Goal: Information Seeking & Learning: Find specific fact

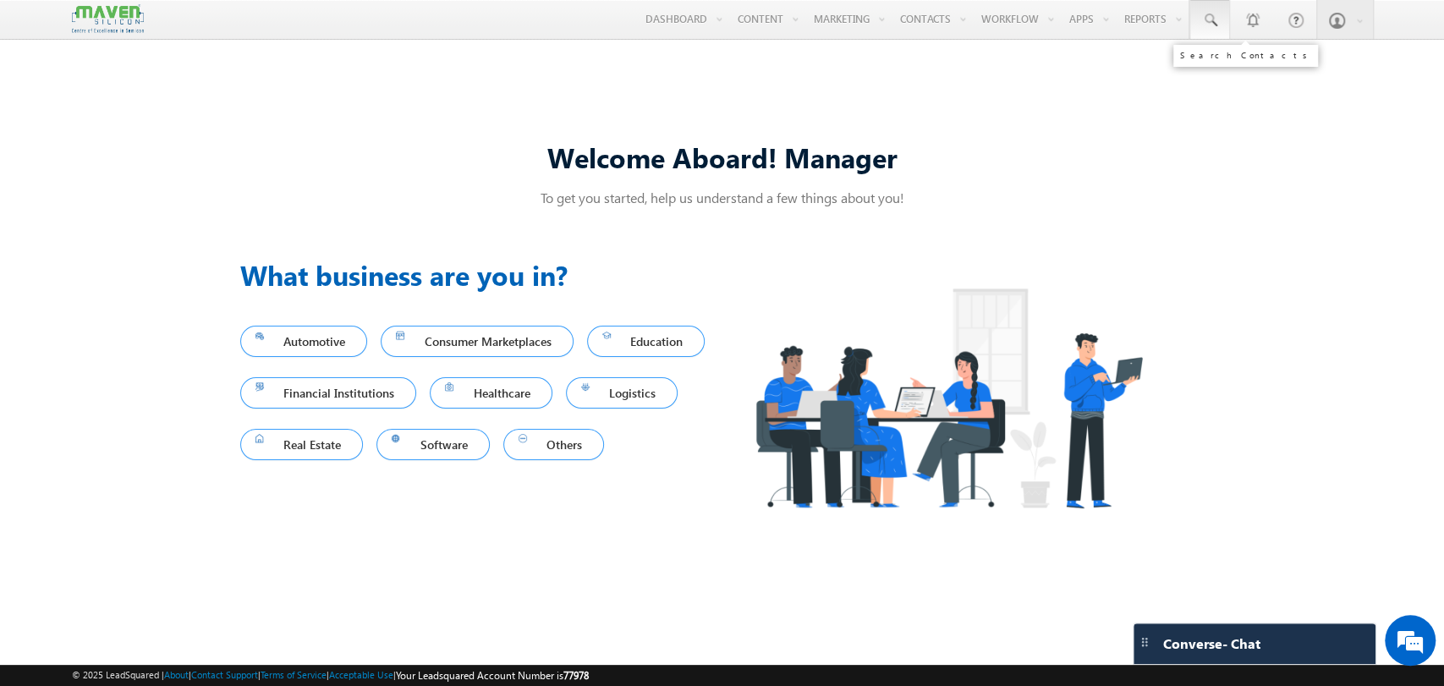
drag, startPoint x: 1224, startPoint y: 22, endPoint x: 1222, endPoint y: 36, distance: 13.6
click at [1223, 22] on link at bounding box center [1209, 19] width 41 height 39
click at [1244, 65] on input "text" at bounding box center [1312, 66] width 229 height 20
paste input "11040920"
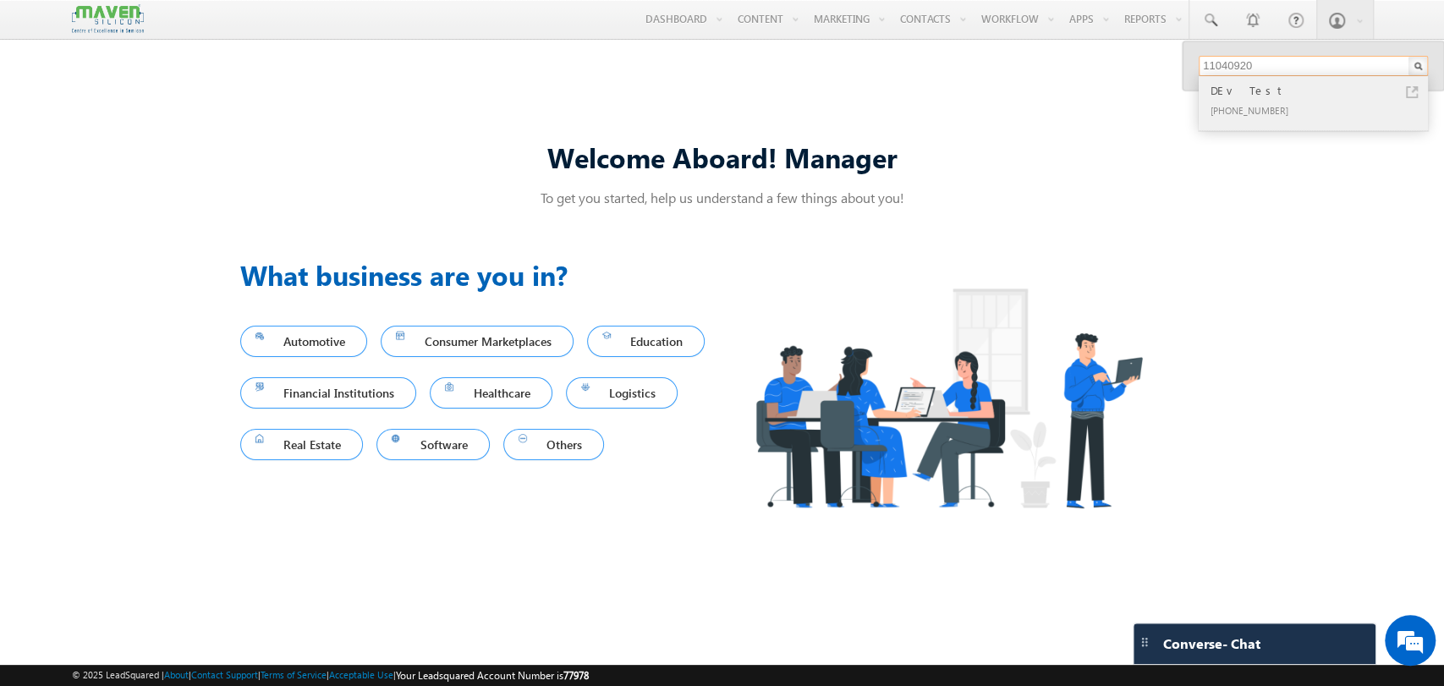
type input "11040920"
click at [1241, 104] on div "+91-11040920" at bounding box center [1320, 110] width 227 height 20
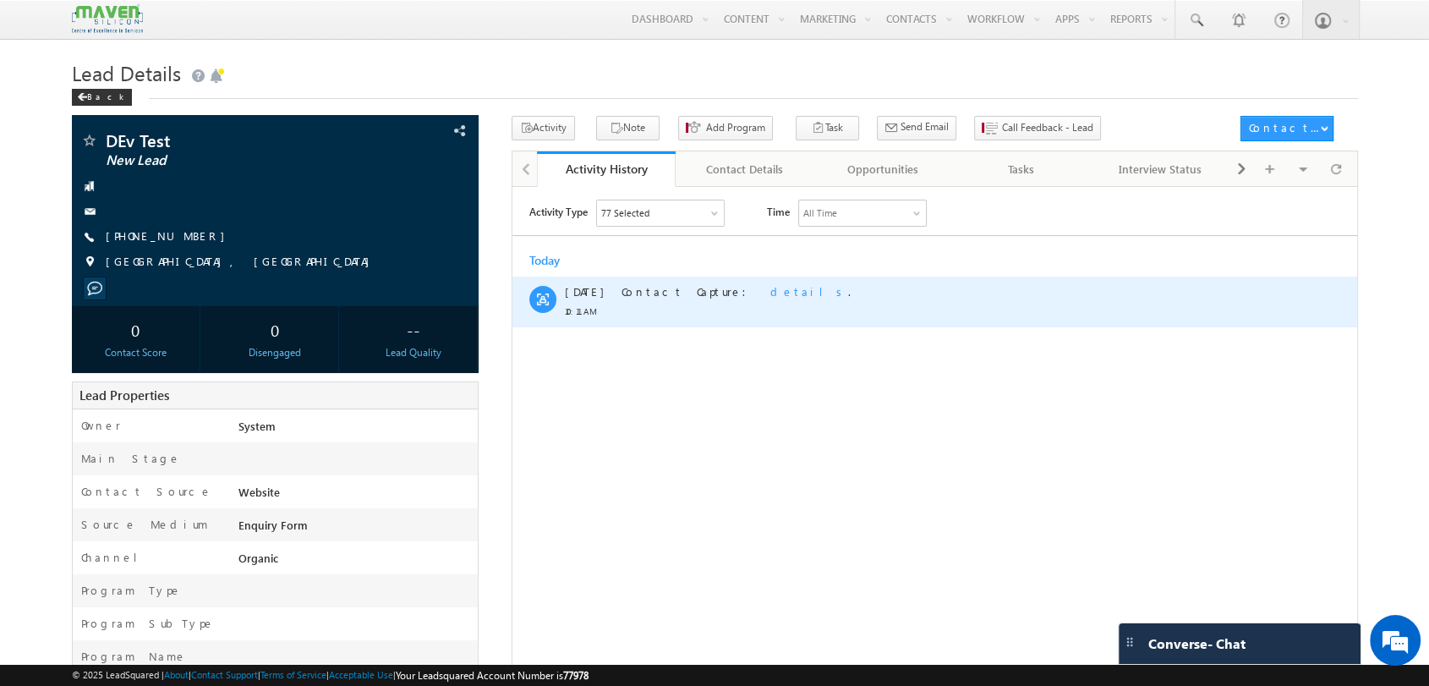
click at [770, 287] on span "details" at bounding box center [809, 290] width 78 height 14
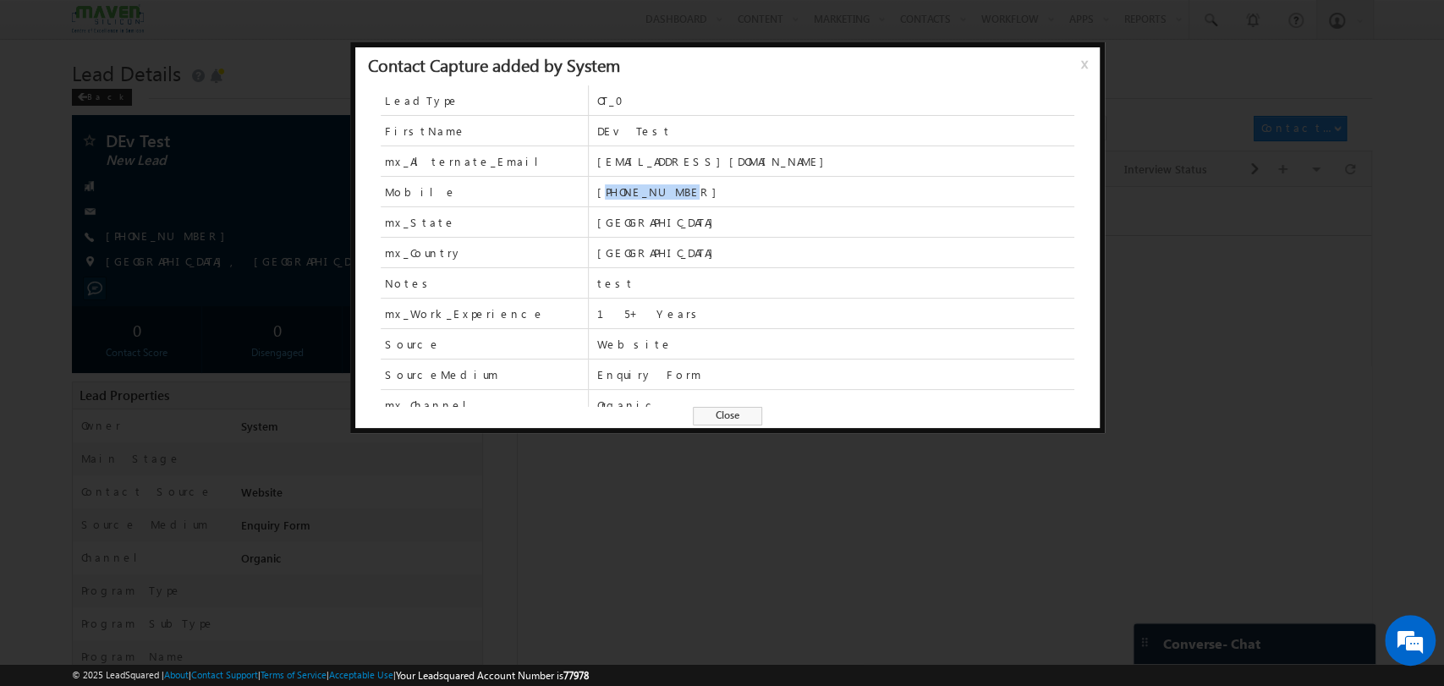
drag, startPoint x: 603, startPoint y: 190, endPoint x: 712, endPoint y: 190, distance: 109.1
click at [712, 190] on span "+91-11040920" at bounding box center [834, 191] width 477 height 15
click at [1081, 63] on span "x" at bounding box center [1088, 70] width 14 height 30
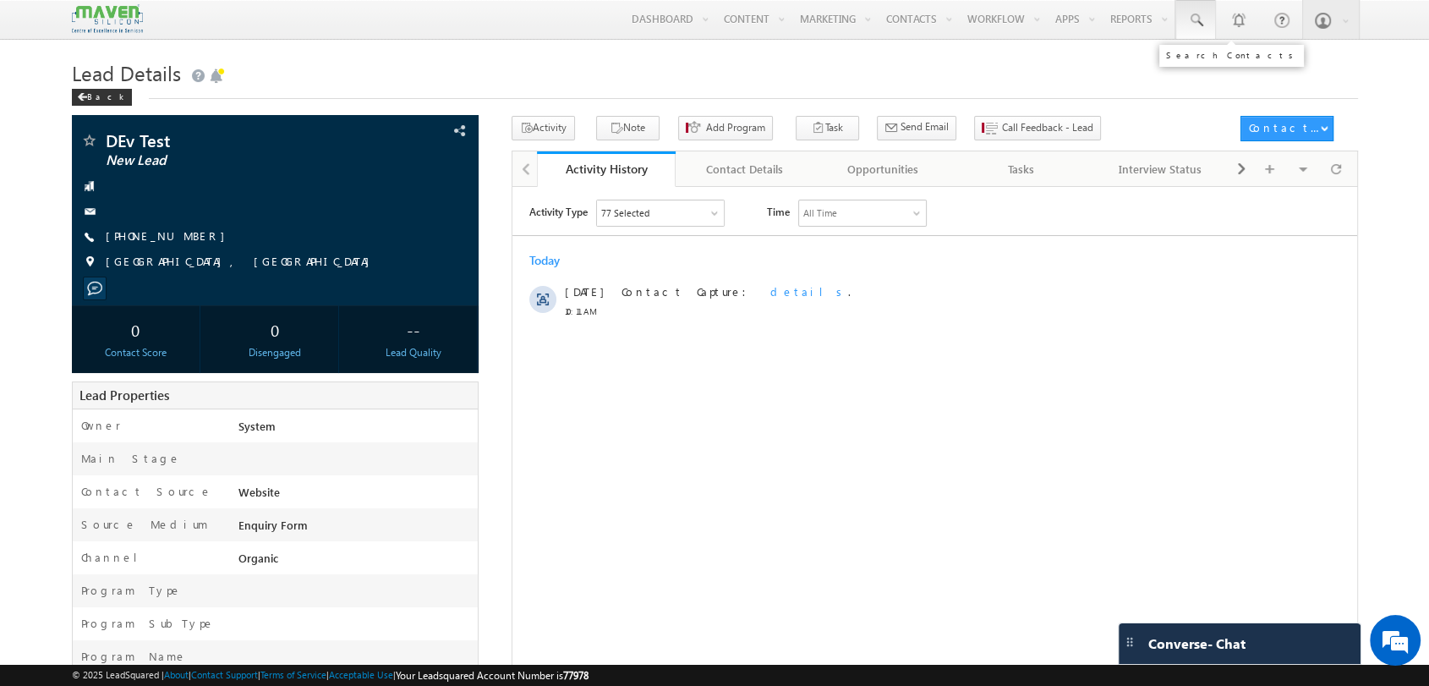
click at [1189, 25] on span at bounding box center [1195, 20] width 17 height 17
click at [1211, 72] on input "text" at bounding box center [1298, 66] width 229 height 20
paste input "6758745739"
type input "6758745739"
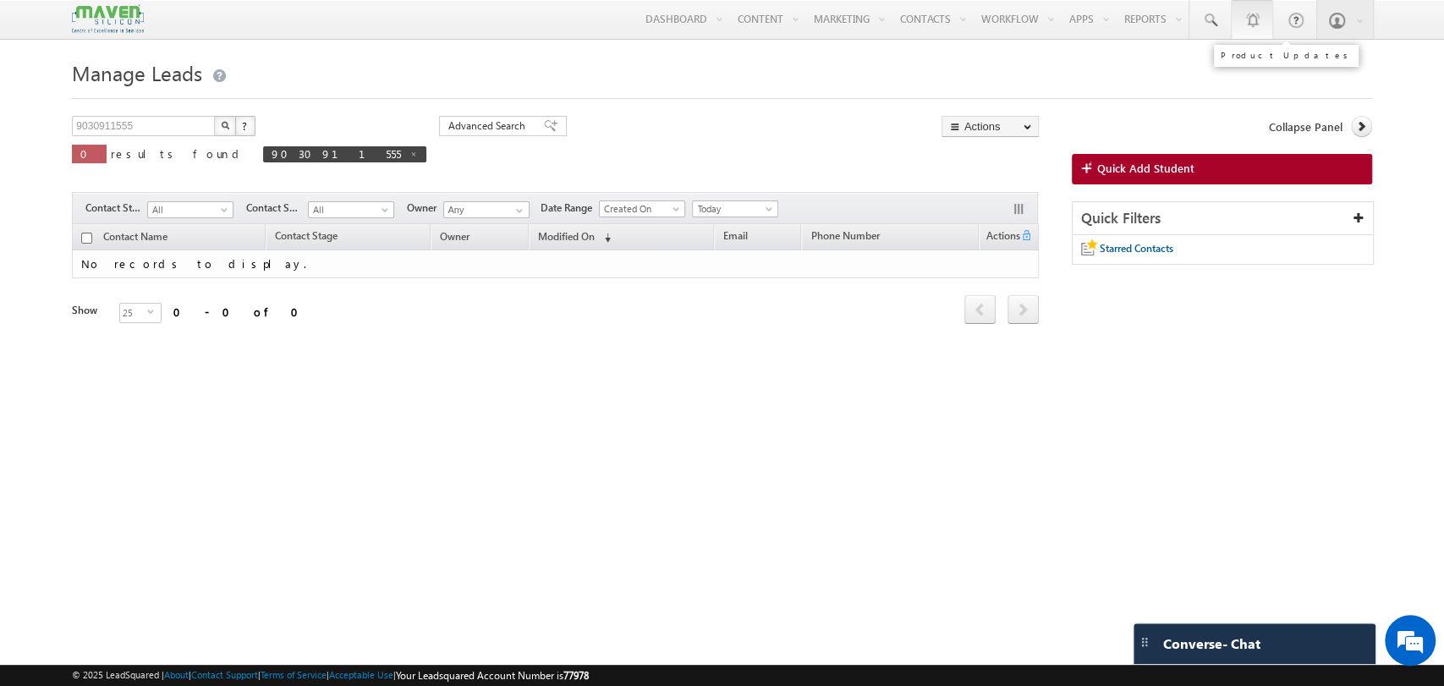
click at [1236, 19] on link "1" at bounding box center [1251, 19] width 42 height 39
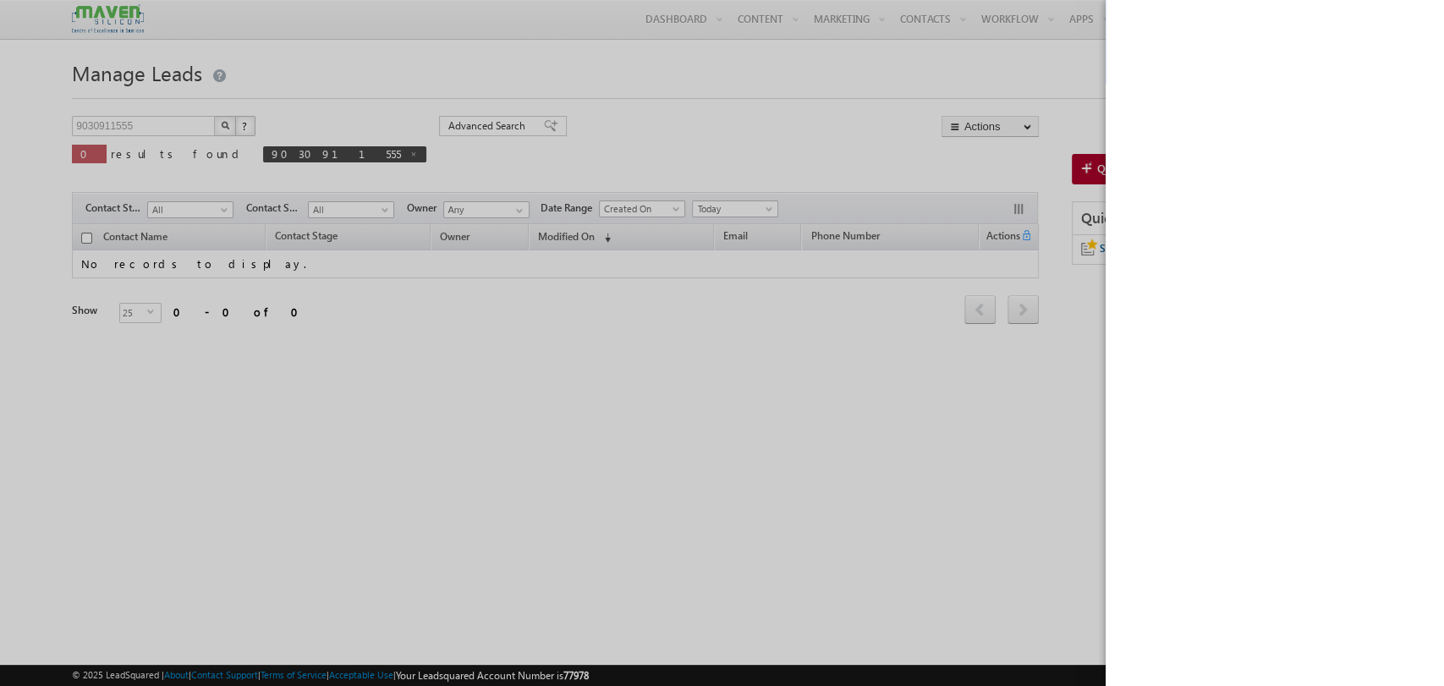
click at [954, 541] on div at bounding box center [722, 343] width 1444 height 686
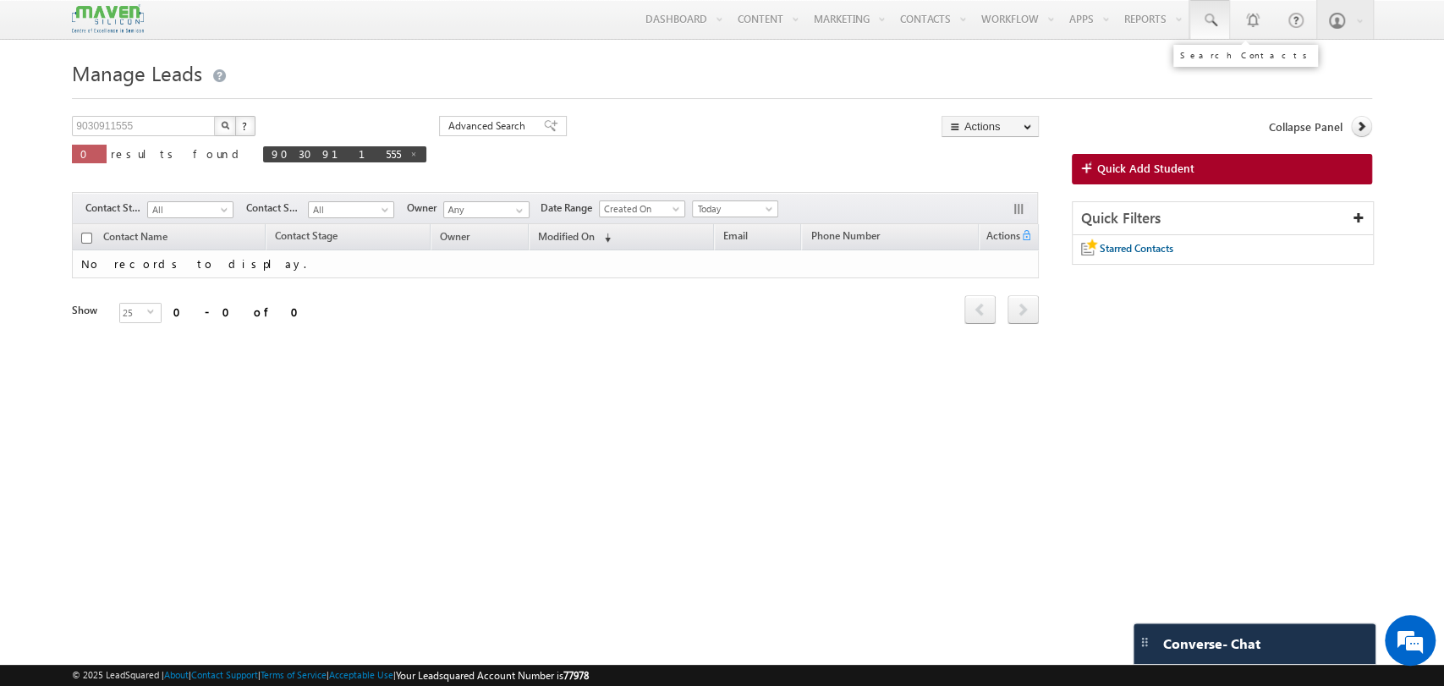
click at [1207, 19] on span at bounding box center [1209, 20] width 17 height 17
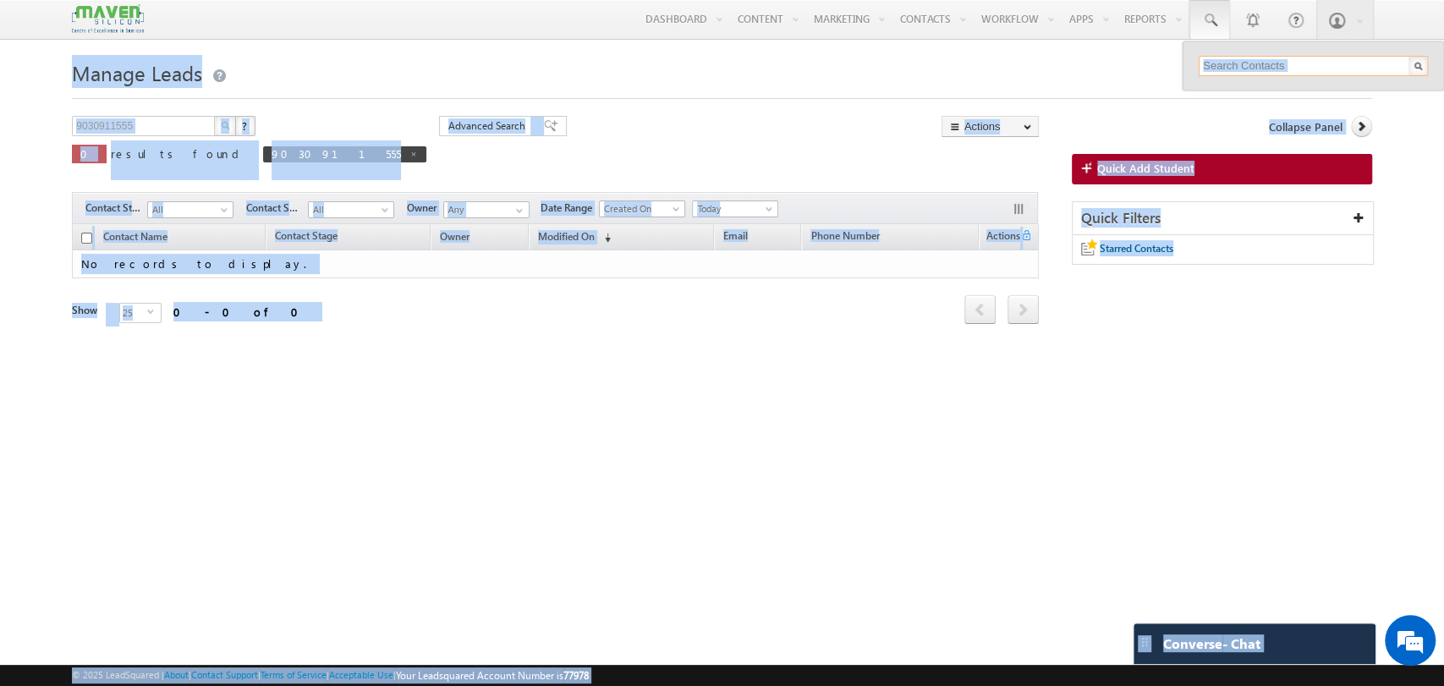
click at [1236, 62] on input "text" at bounding box center [1312, 66] width 229 height 20
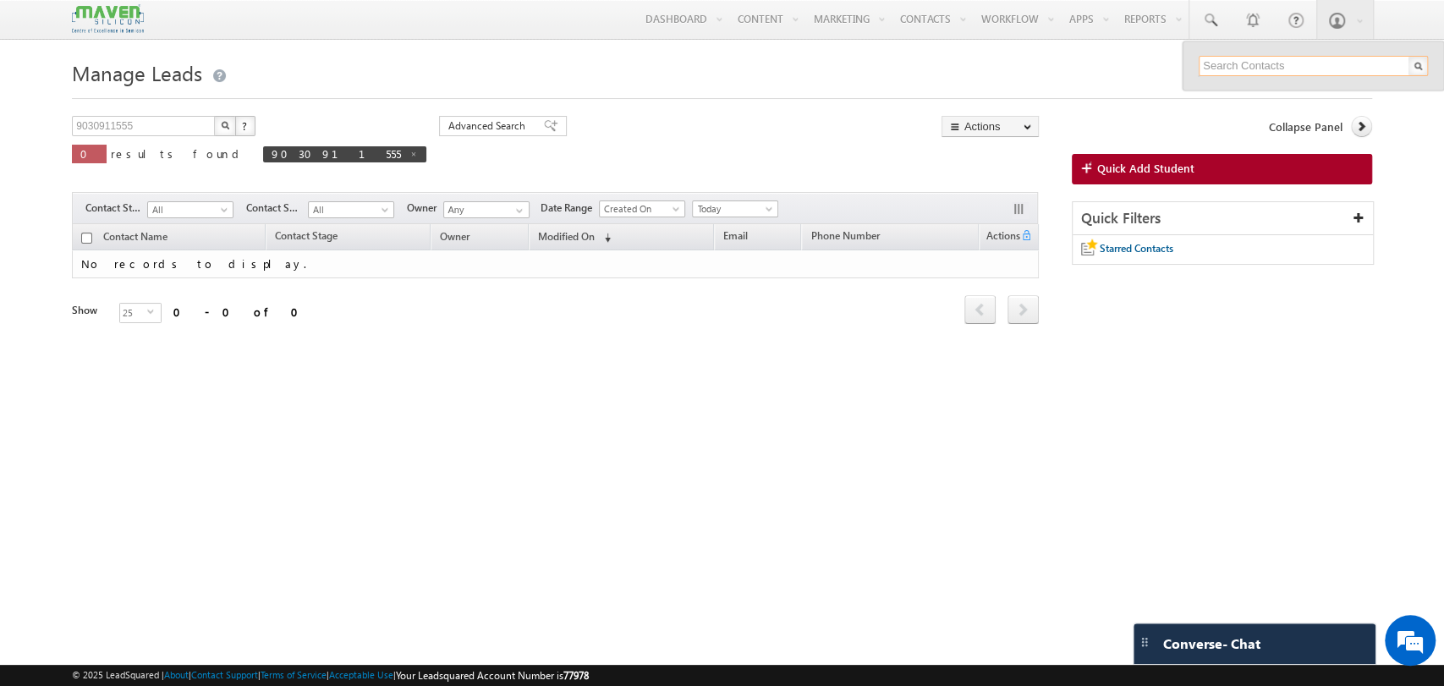
paste input "6758745739"
type input "6758745739"
click at [1256, 93] on div "test" at bounding box center [1320, 90] width 227 height 19
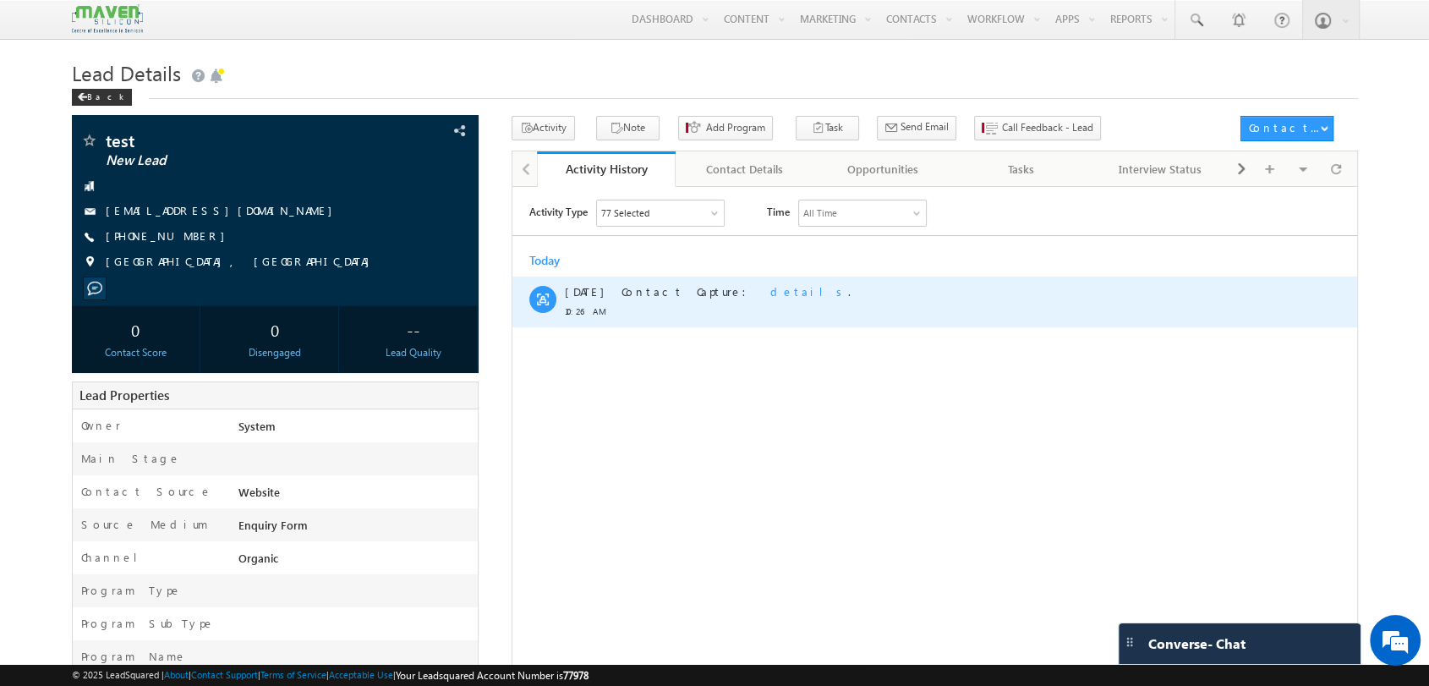
click at [693, 281] on div "Contact Capture: details ." at bounding box center [931, 301] width 621 height 51
click at [770, 289] on span "details" at bounding box center [809, 290] width 78 height 14
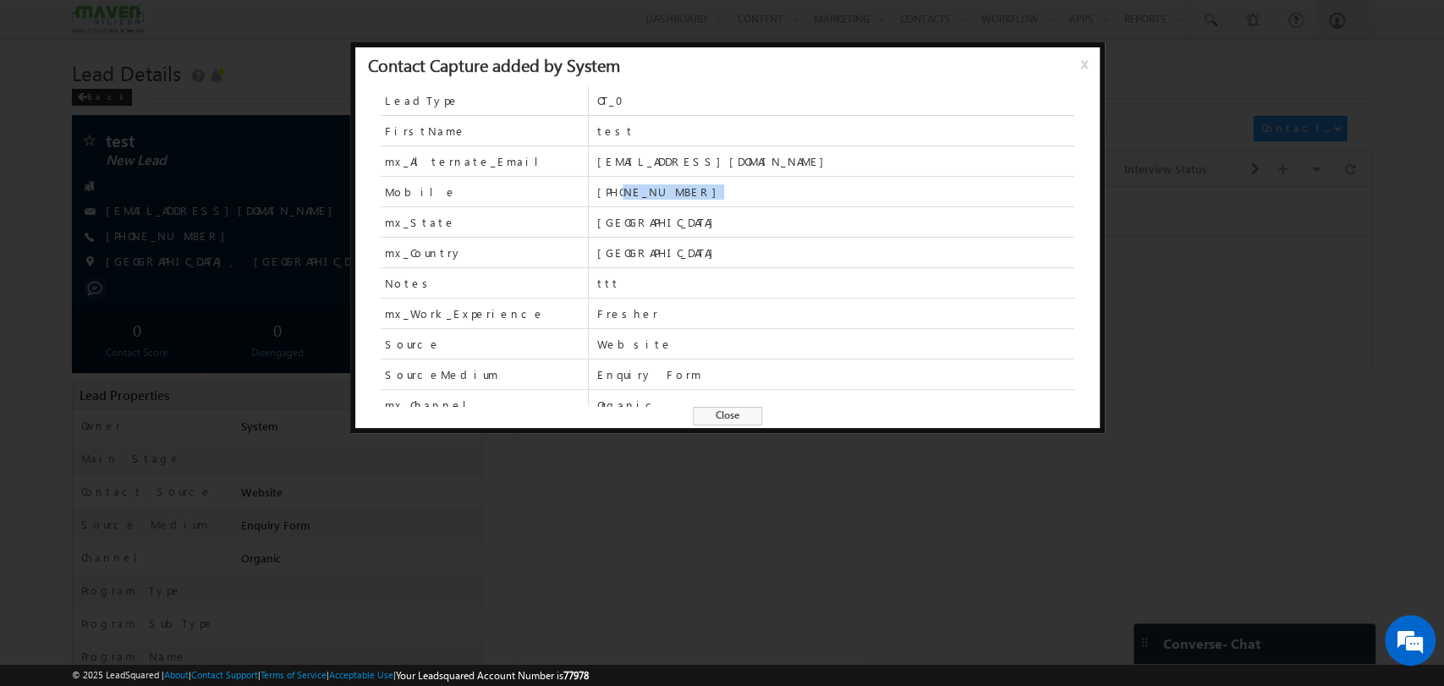
drag, startPoint x: 699, startPoint y: 197, endPoint x: 621, endPoint y: 198, distance: 78.7
click at [621, 198] on span "[PHONE_NUMBER]" at bounding box center [834, 192] width 477 height 30
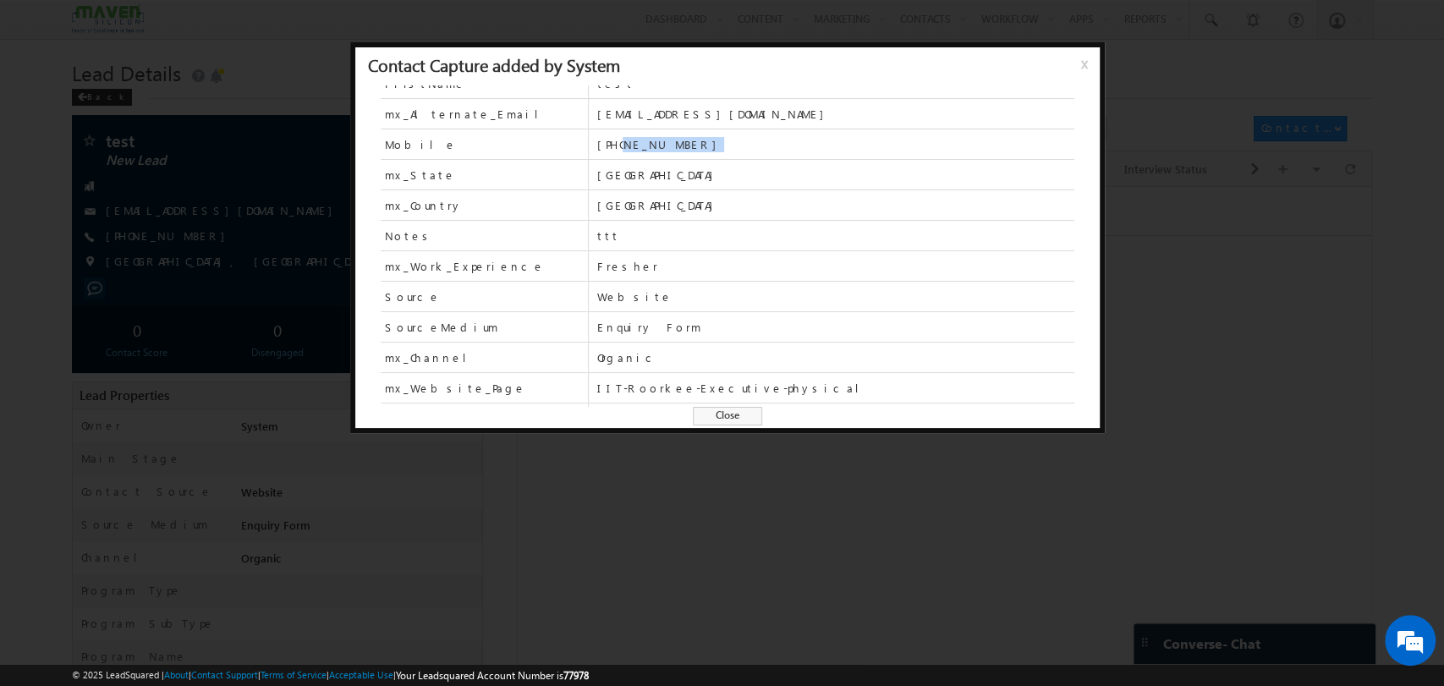
scroll to position [72, 0]
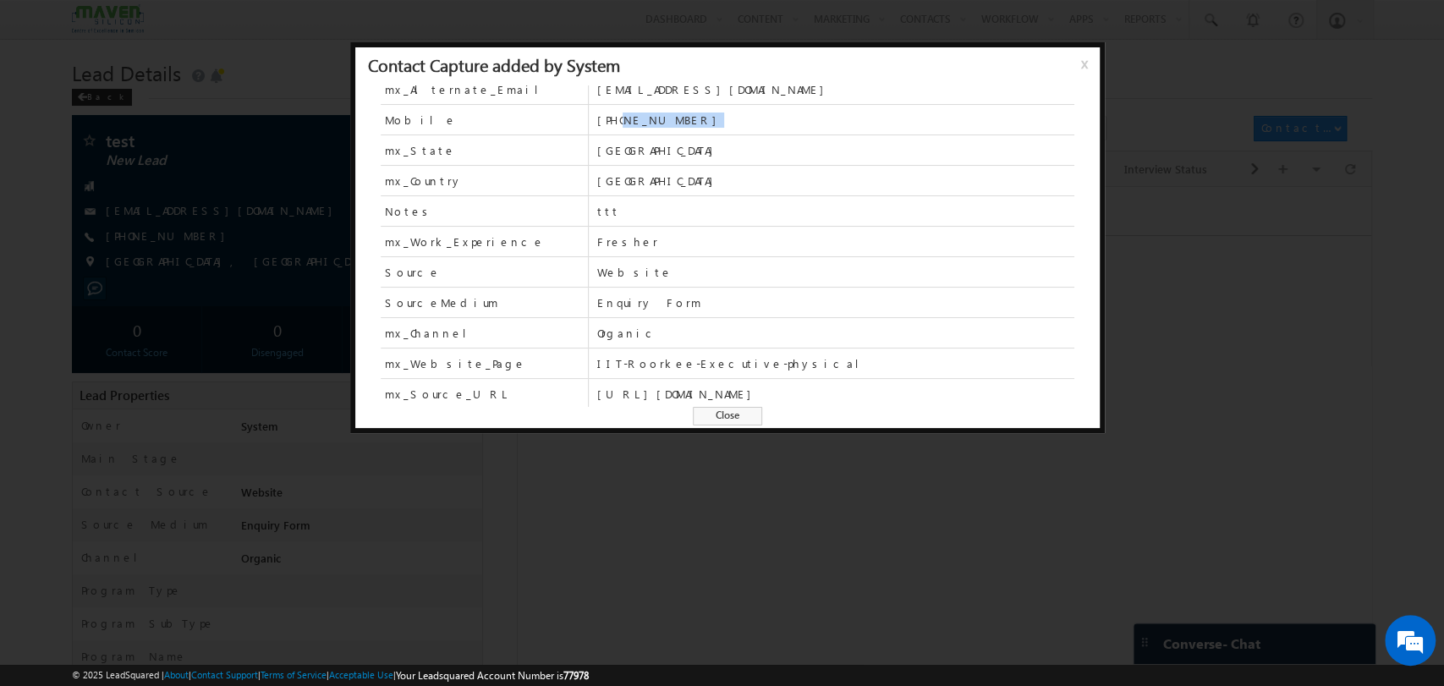
drag, startPoint x: 954, startPoint y: 391, endPoint x: 587, endPoint y: 106, distance: 464.7
click at [587, 106] on div "LeadType OT_0 FirstName test mx_Alternate_Email tes11111@gmail.com Mobile +91-6…" at bounding box center [727, 245] width 693 height 321
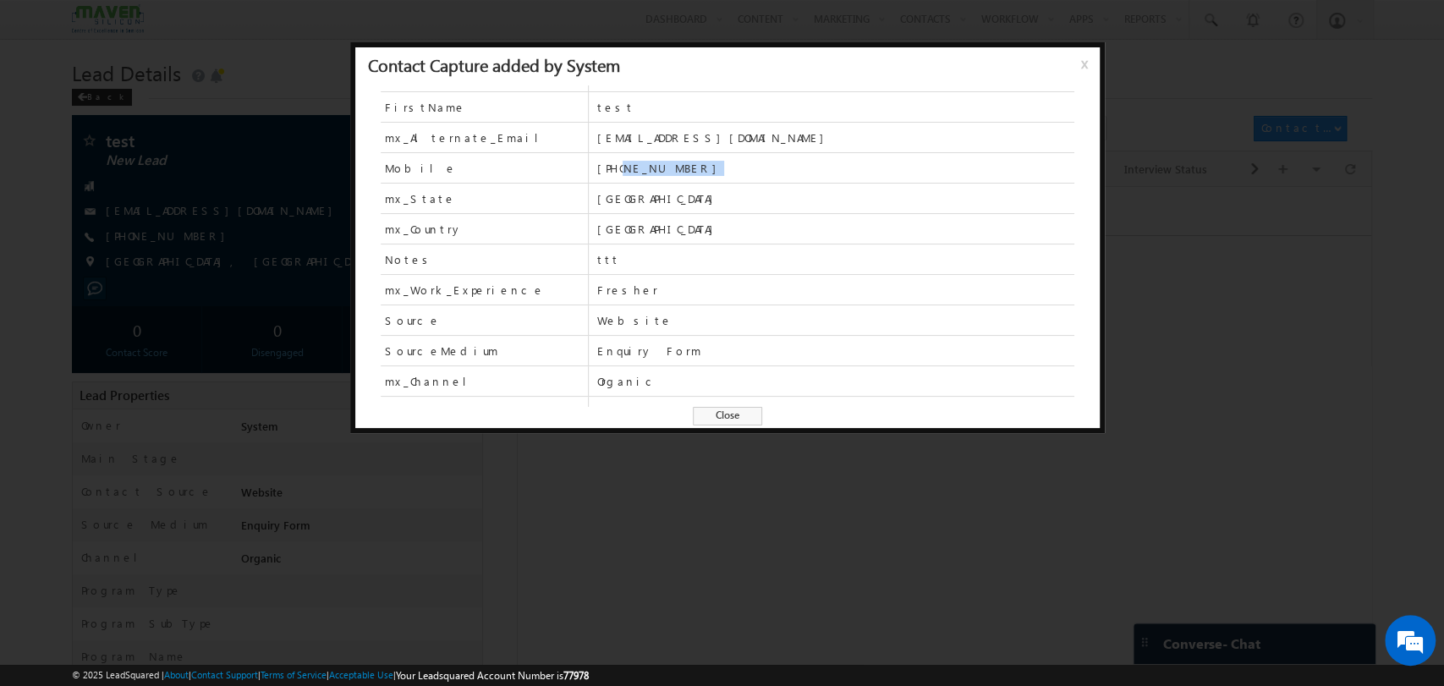
scroll to position [0, 0]
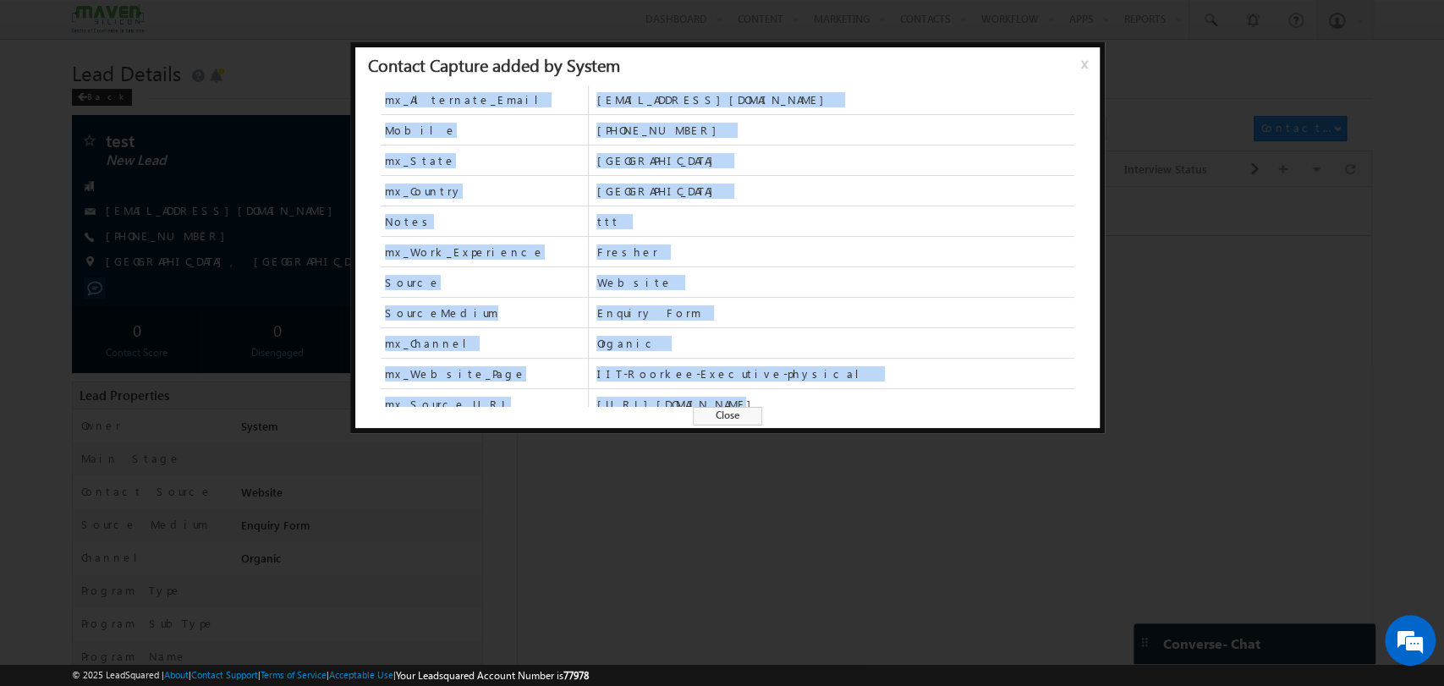
drag, startPoint x: 591, startPoint y: 96, endPoint x: 688, endPoint y: 392, distance: 311.3
click at [688, 392] on div "LeadType OT_0 FirstName test mx_Alternate_Email tes11111@gmail.com Mobile +91-6…" at bounding box center [727, 245] width 693 height 321
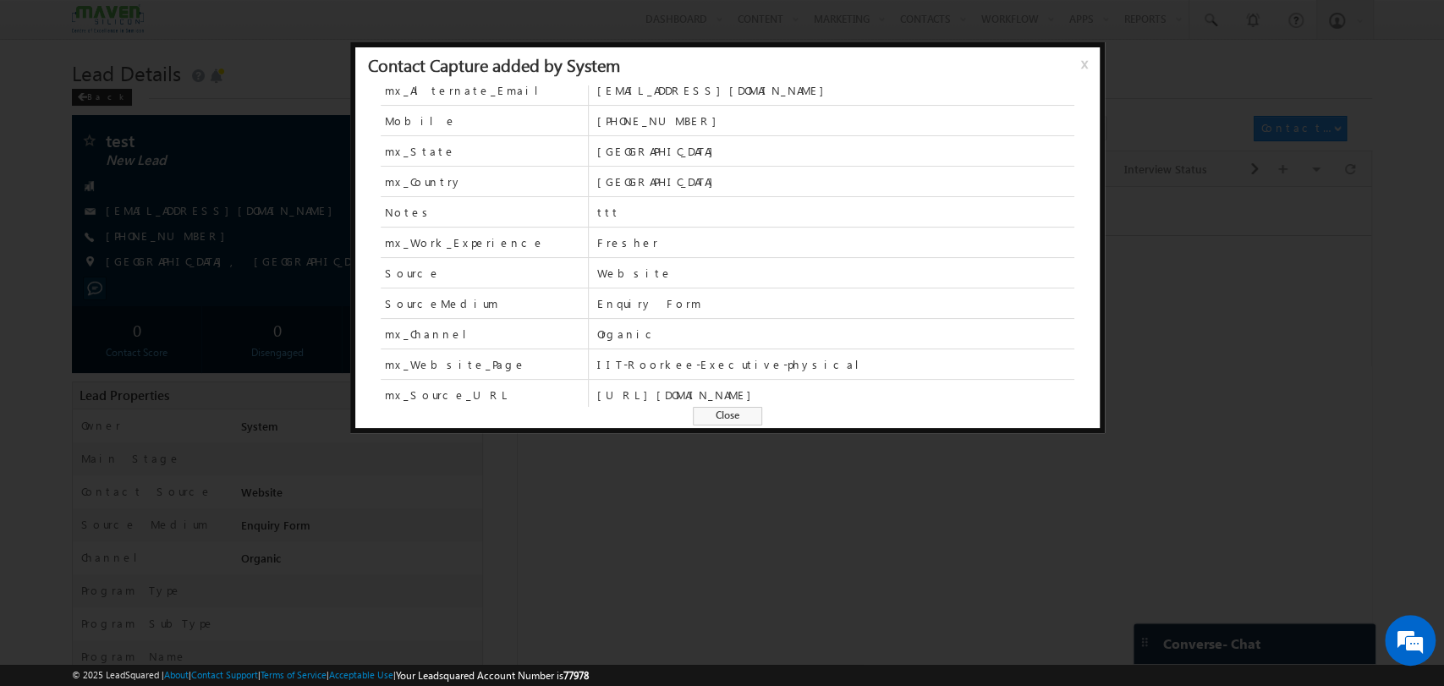
click at [938, 390] on span "https://www.maven-silicon.com/ihub-iit-roorkee-physical-design/" at bounding box center [834, 394] width 477 height 15
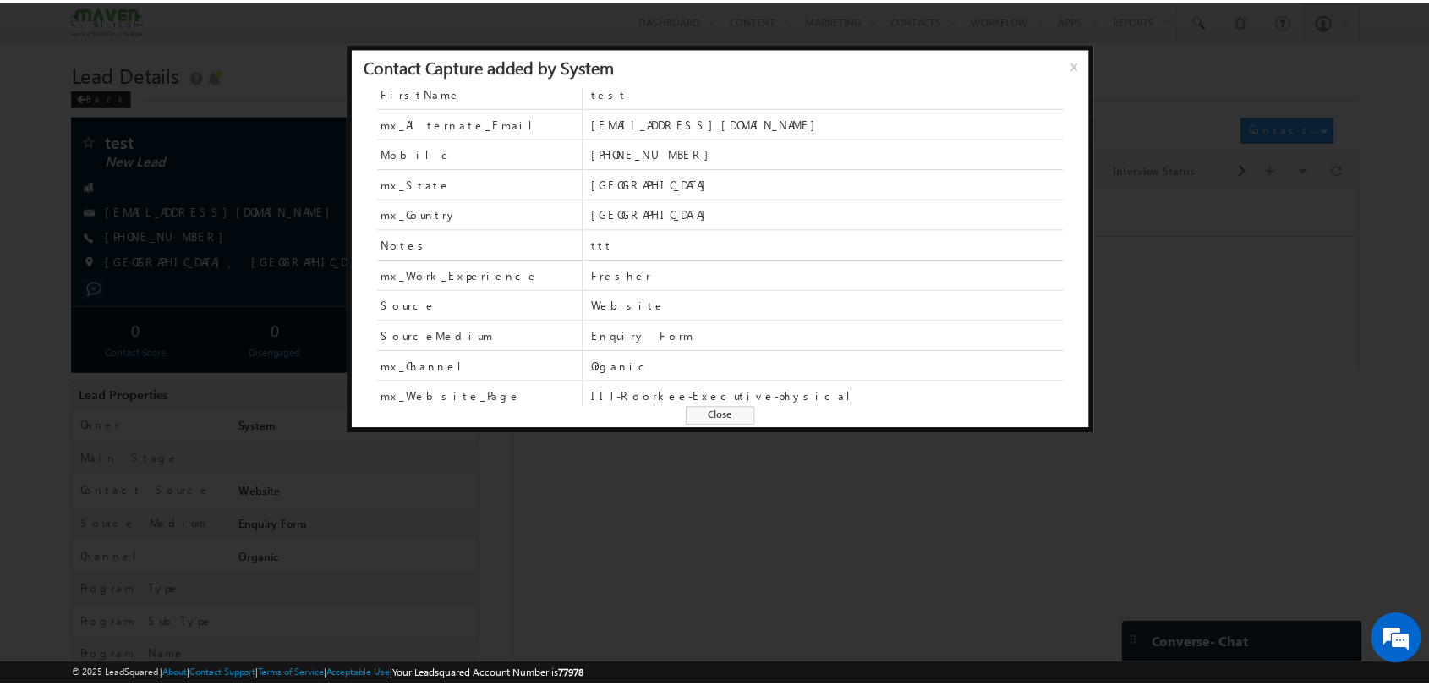
scroll to position [0, 0]
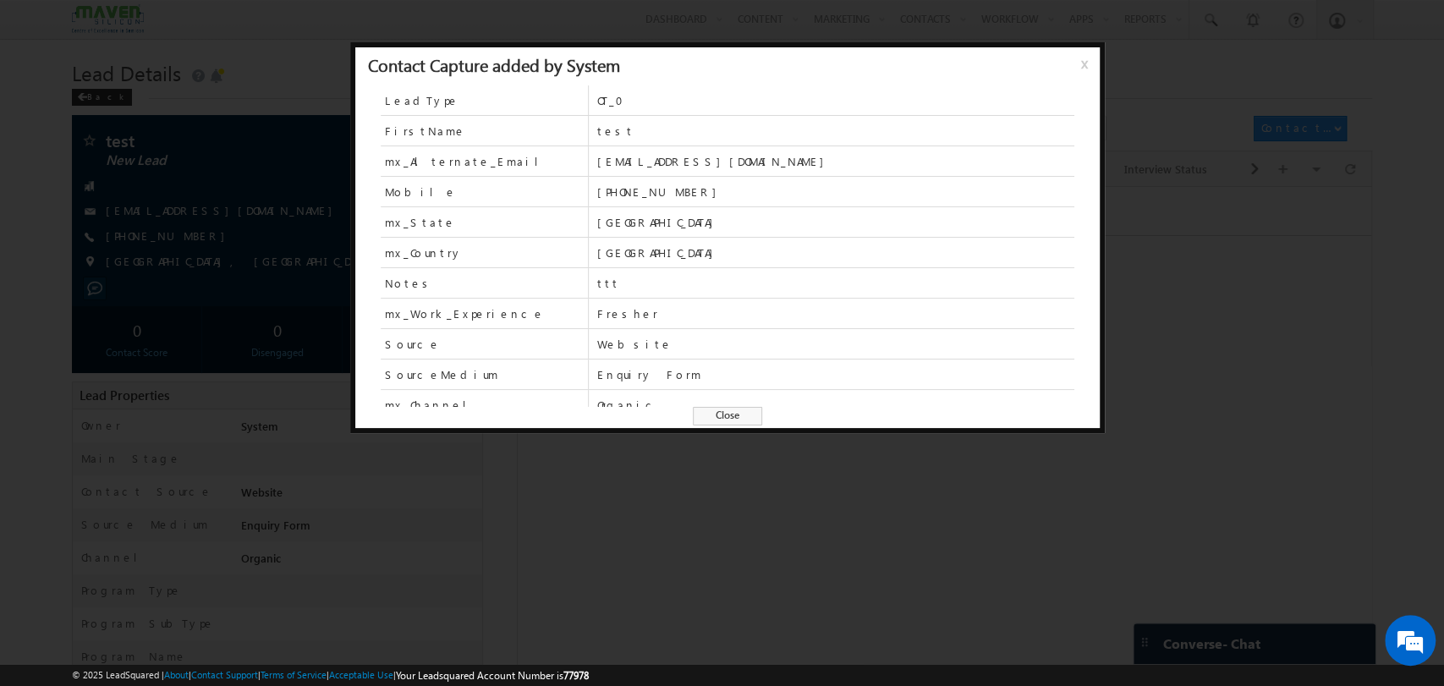
drag, startPoint x: 828, startPoint y: 391, endPoint x: 362, endPoint y: 96, distance: 551.1
click at [362, 96] on div "LeadType OT_0 FirstName test mx_Alternate_Email tes11111@gmail.com Mobile +91-6…" at bounding box center [727, 263] width 744 height 357
click at [381, 112] on span "LeadType" at bounding box center [484, 100] width 207 height 30
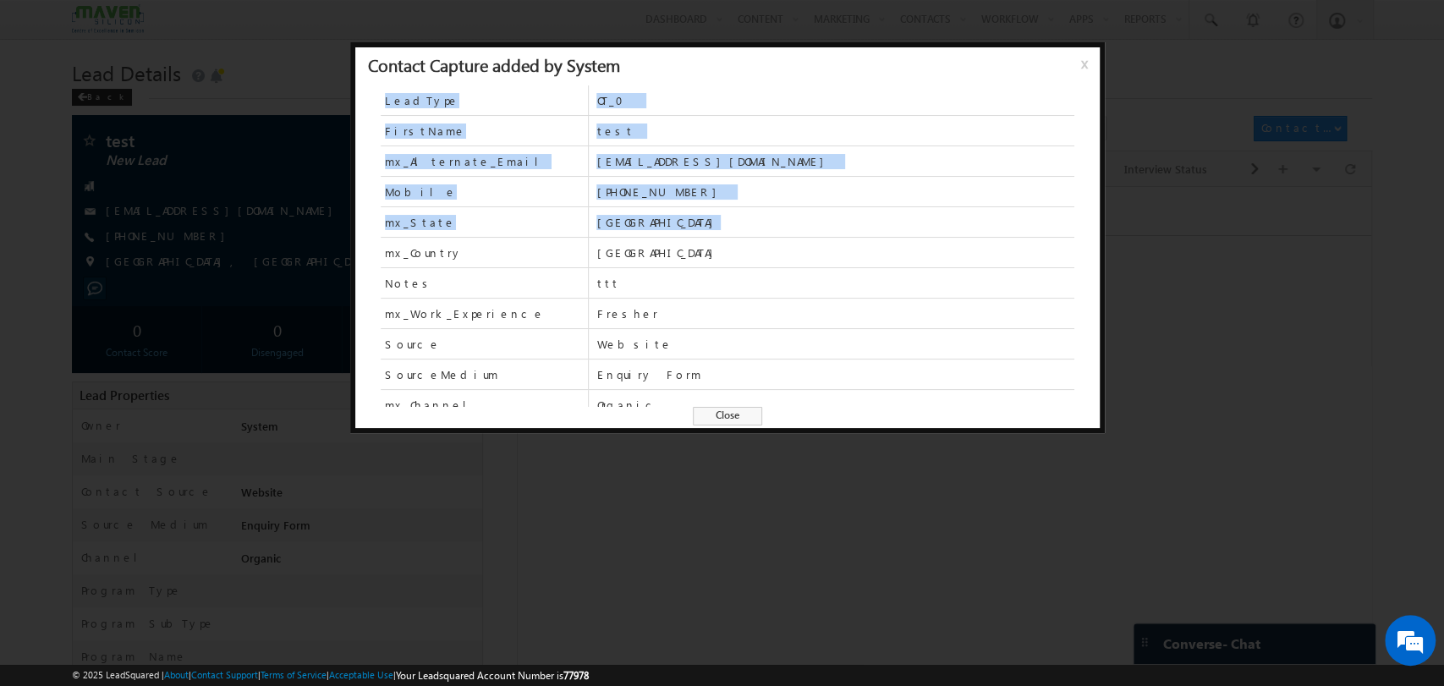
drag, startPoint x: 380, startPoint y: 107, endPoint x: 734, endPoint y: 233, distance: 375.8
click at [734, 233] on div "LeadType OT_0 FirstName test mx_Alternate_Email tes11111@gmail.com Mobile +91-6…" at bounding box center [727, 245] width 693 height 321
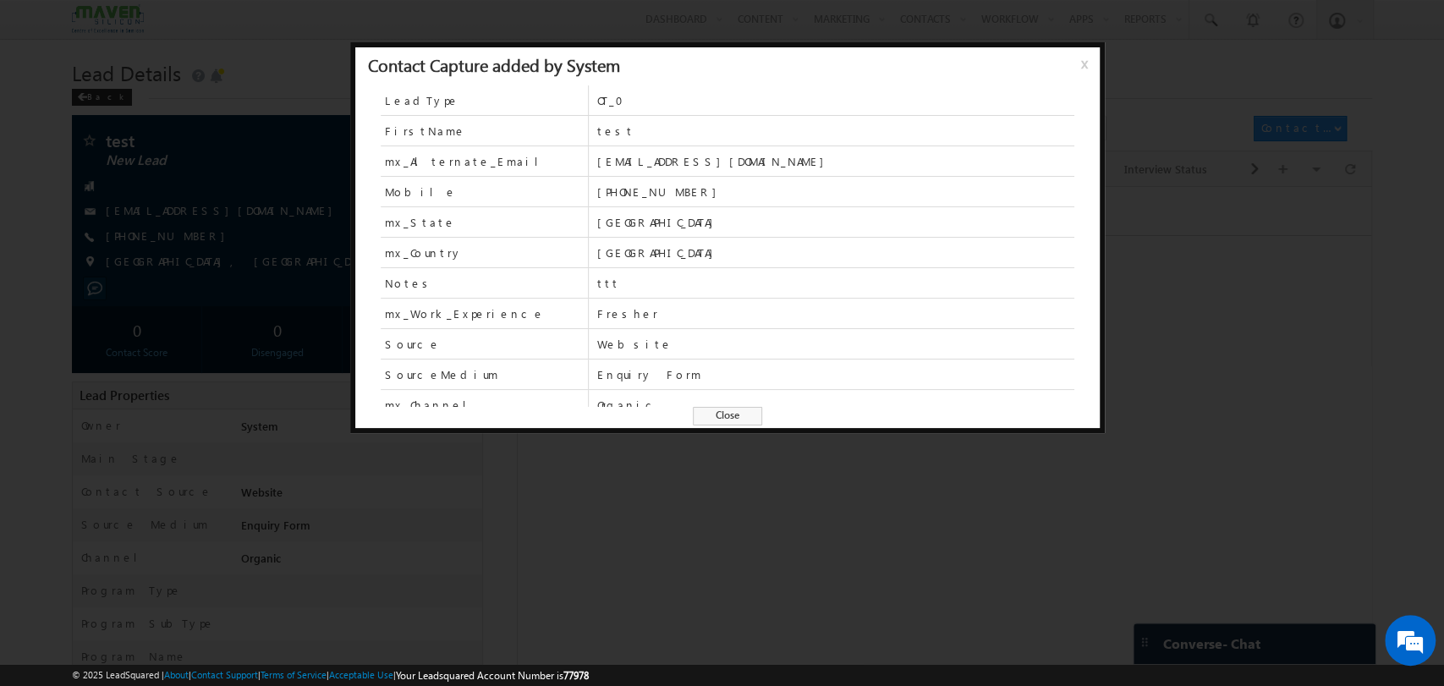
click at [763, 333] on span "Website" at bounding box center [834, 344] width 477 height 30
click at [734, 421] on span "Close" at bounding box center [727, 416] width 69 height 19
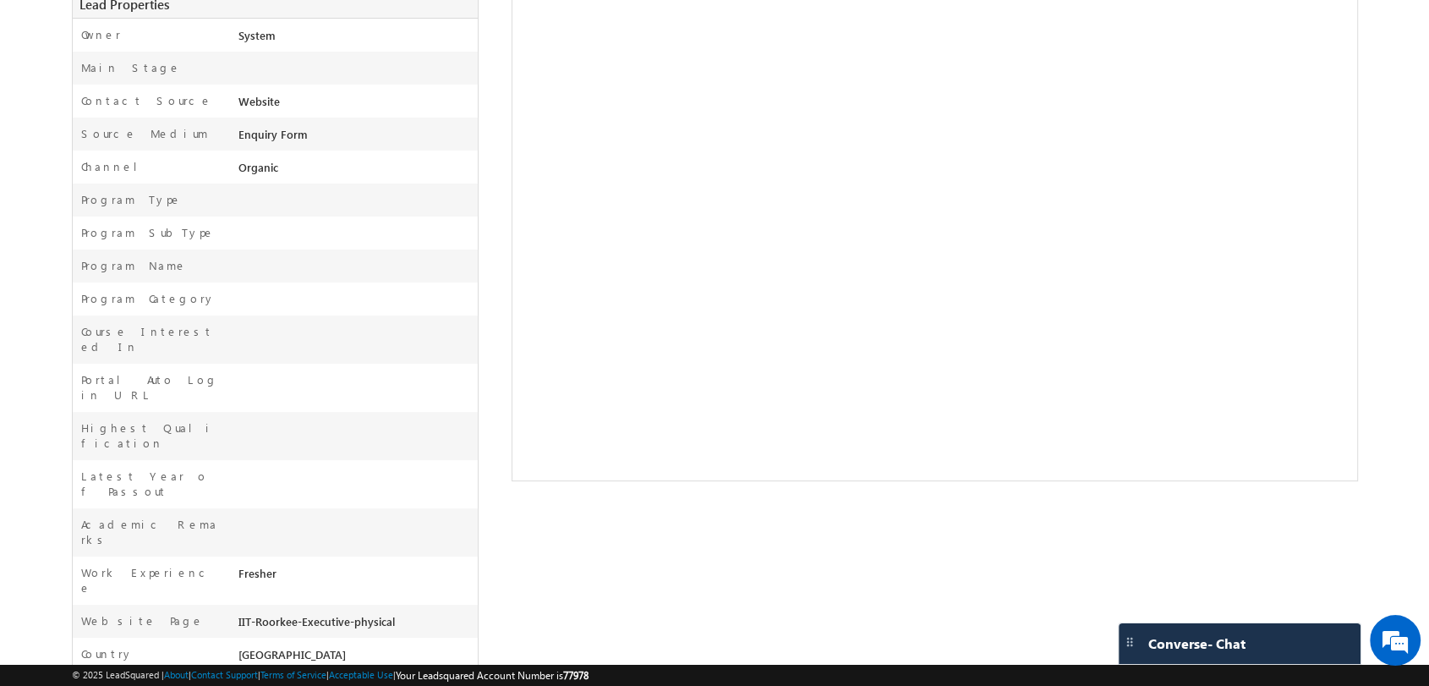
scroll to position [436, 0]
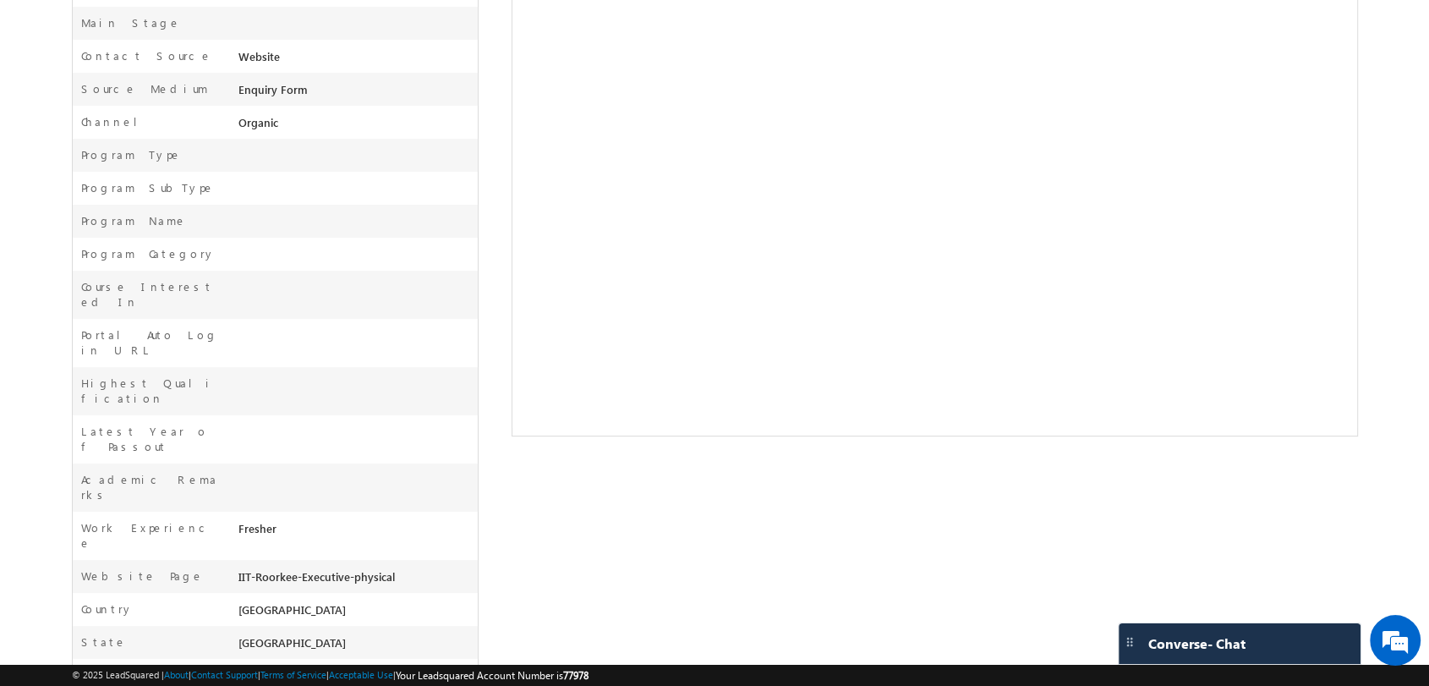
drag, startPoint x: 221, startPoint y: 448, endPoint x: 352, endPoint y: 616, distance: 212.6
click at [352, 616] on div "Owner * System Main Stage Contact Source Website Source Medium Enquiry Form Cha…" at bounding box center [275, 349] width 407 height 753
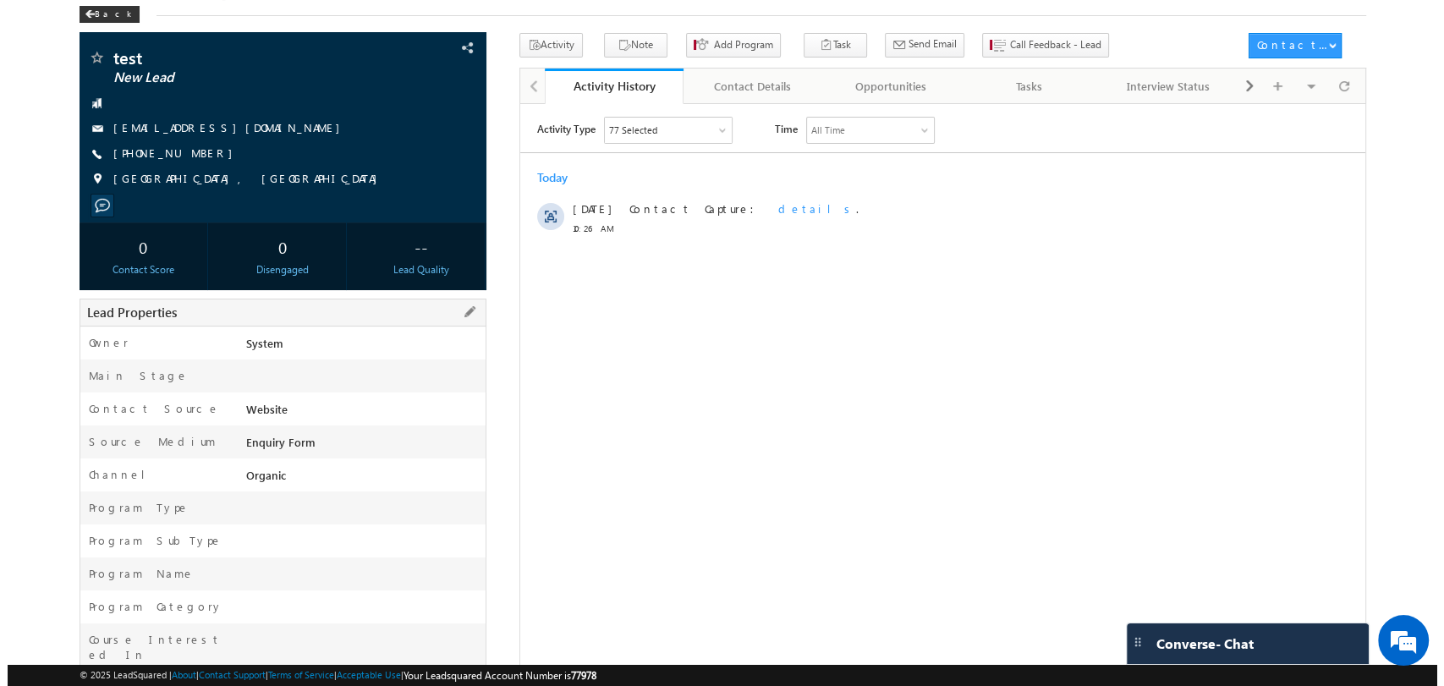
scroll to position [0, 0]
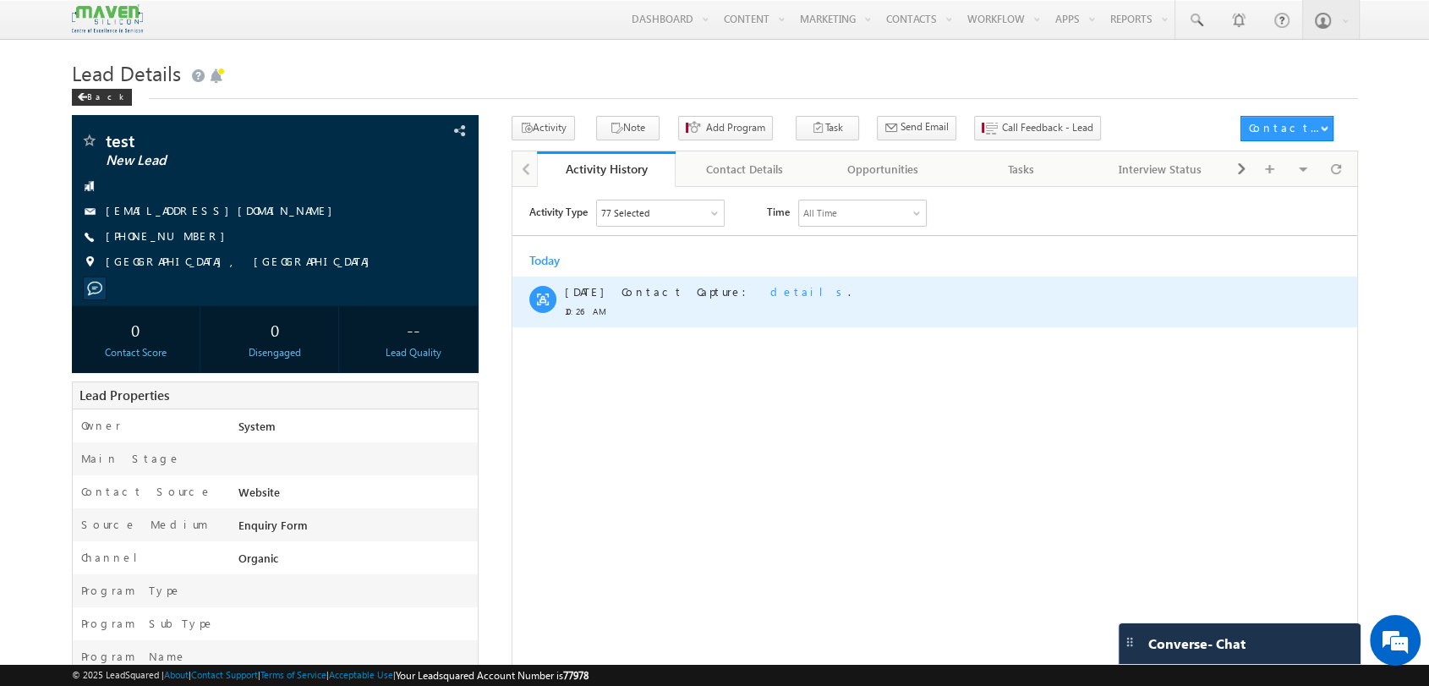
click at [770, 290] on span "details" at bounding box center [809, 290] width 78 height 14
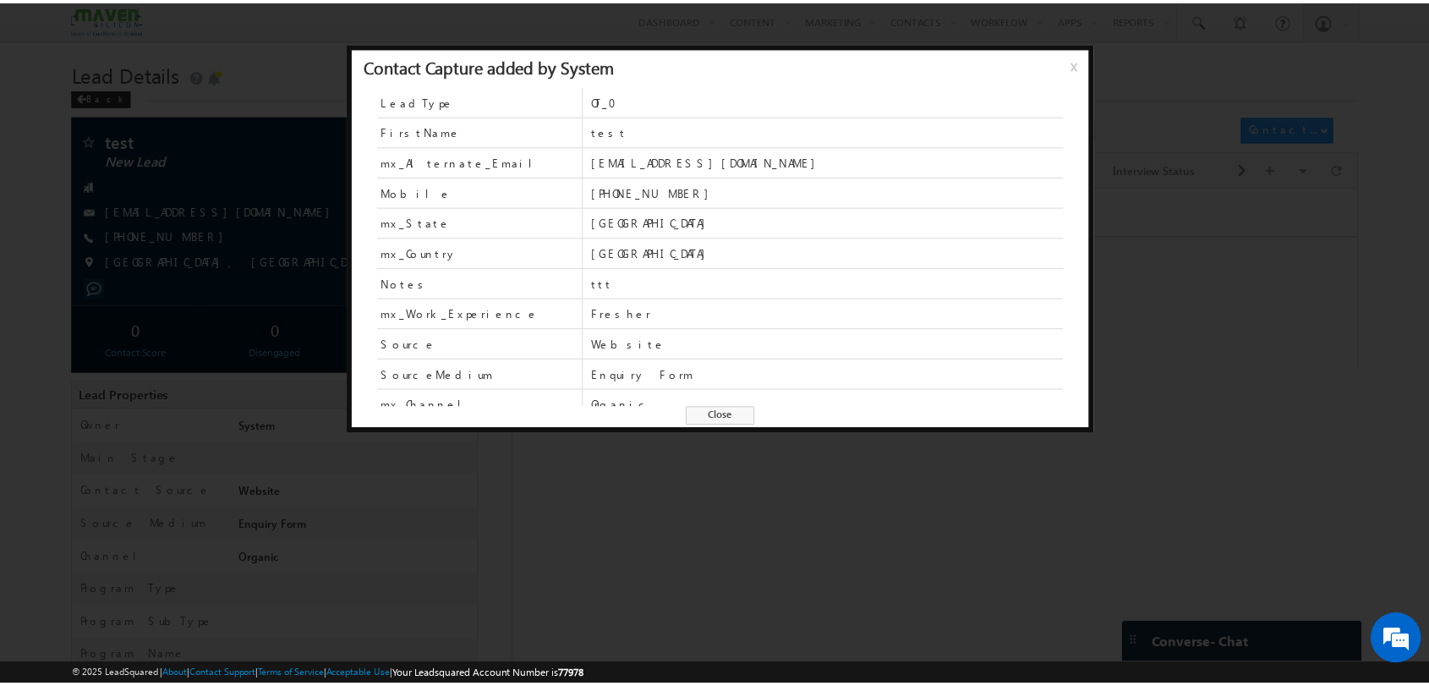
scroll to position [72, 0]
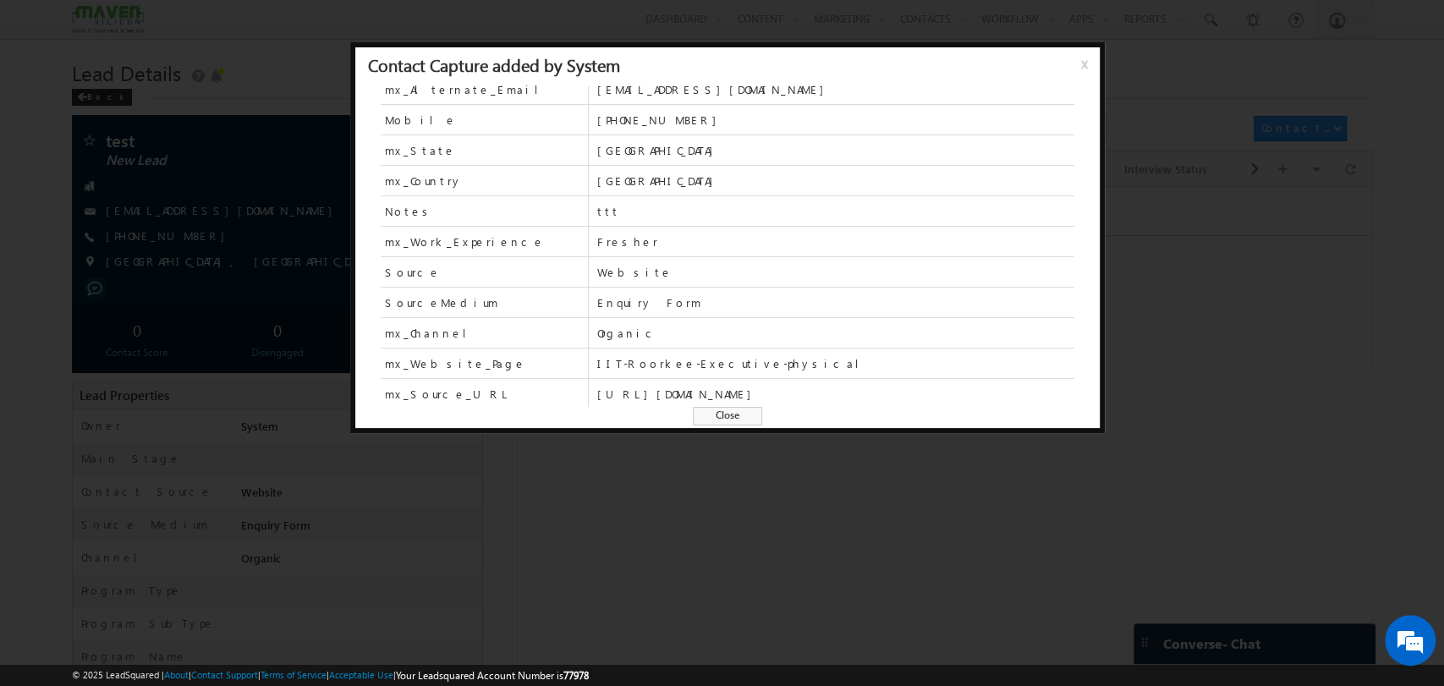
click at [1093, 63] on span "x" at bounding box center [1088, 70] width 14 height 30
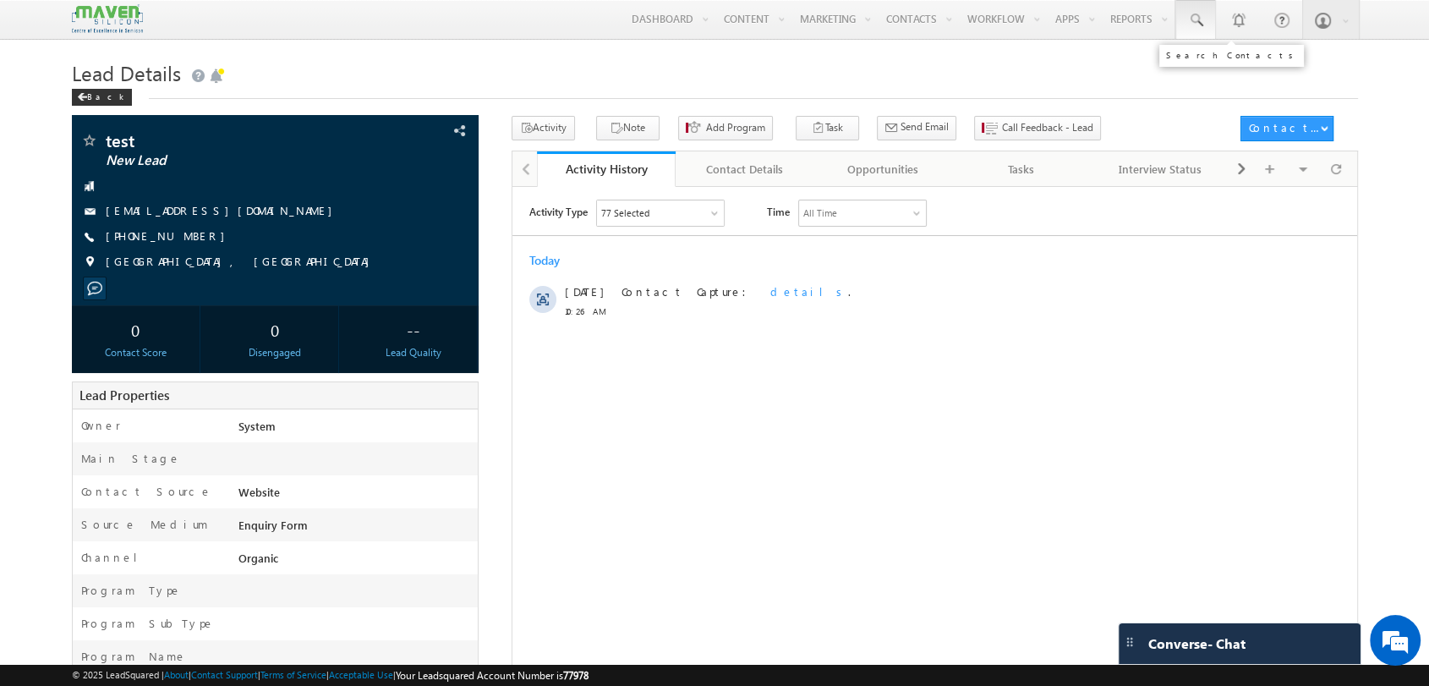
click at [1214, 9] on link at bounding box center [1195, 19] width 41 height 39
click at [1220, 63] on input "text" at bounding box center [1298, 66] width 229 height 20
paste input "9148371111"
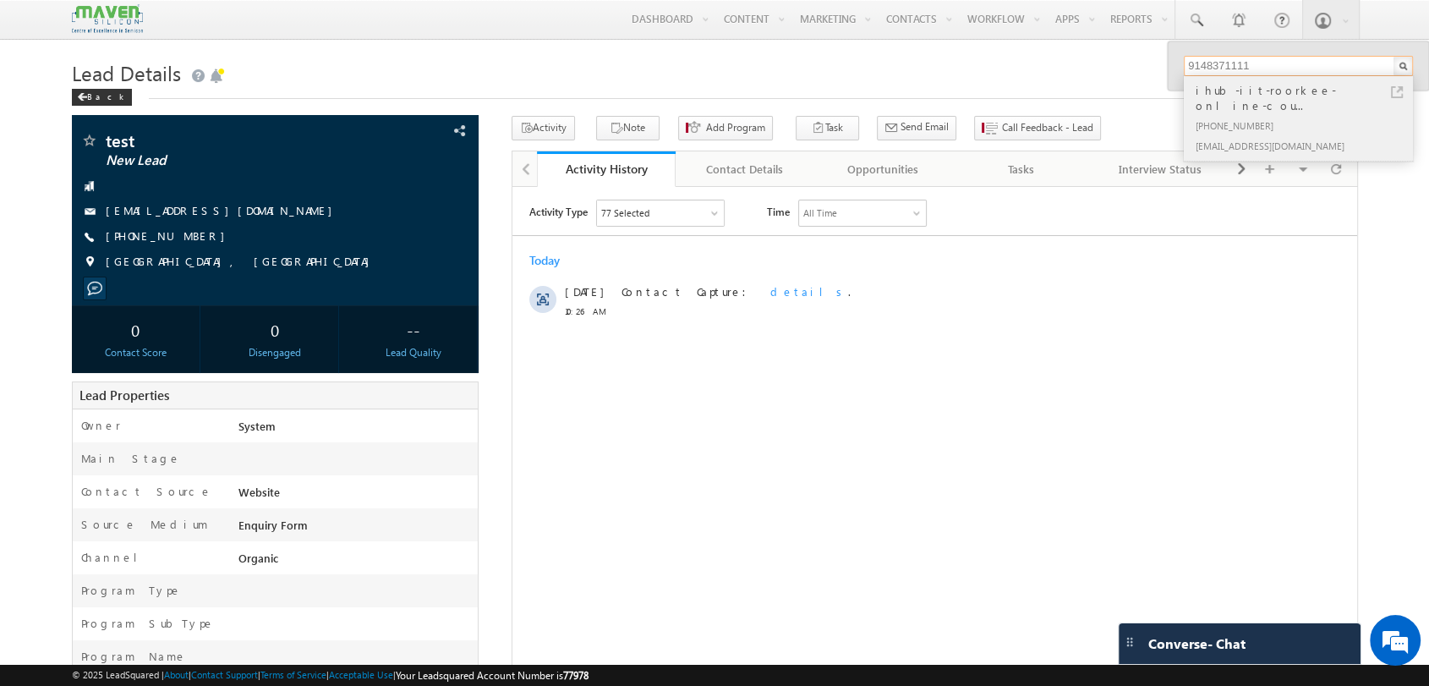
type input "9148371111"
click at [1246, 115] on div "[PHONE_NUMBER]" at bounding box center [1305, 125] width 227 height 20
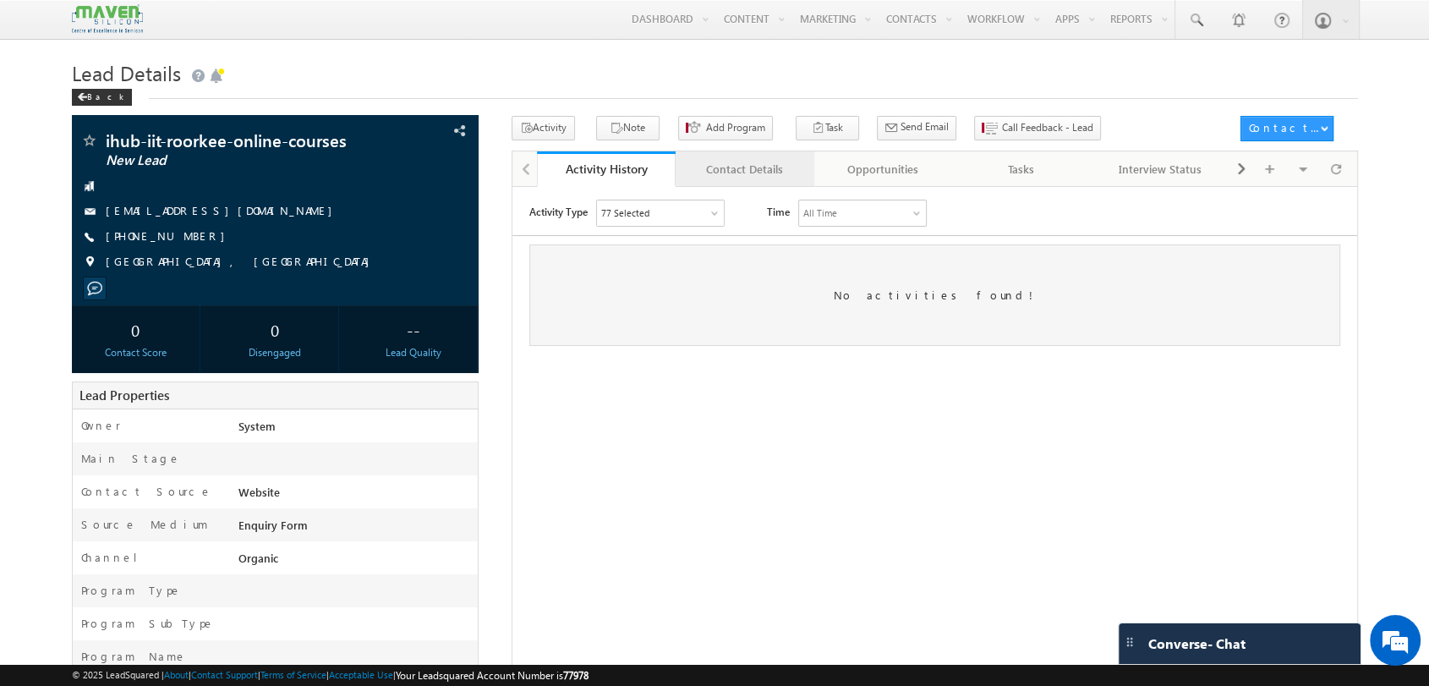
click at [761, 163] on div "Contact Details" at bounding box center [744, 169] width 110 height 20
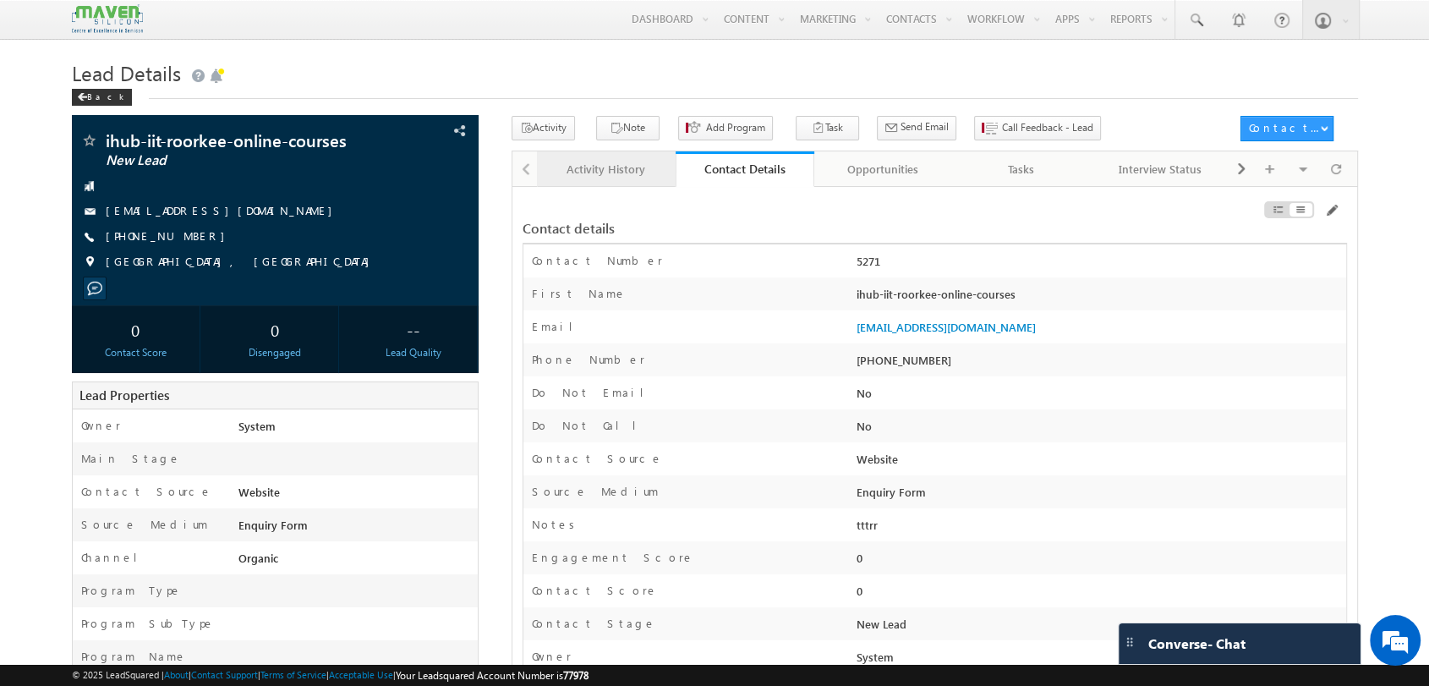
click at [595, 164] on div "Activity History" at bounding box center [606, 169] width 110 height 20
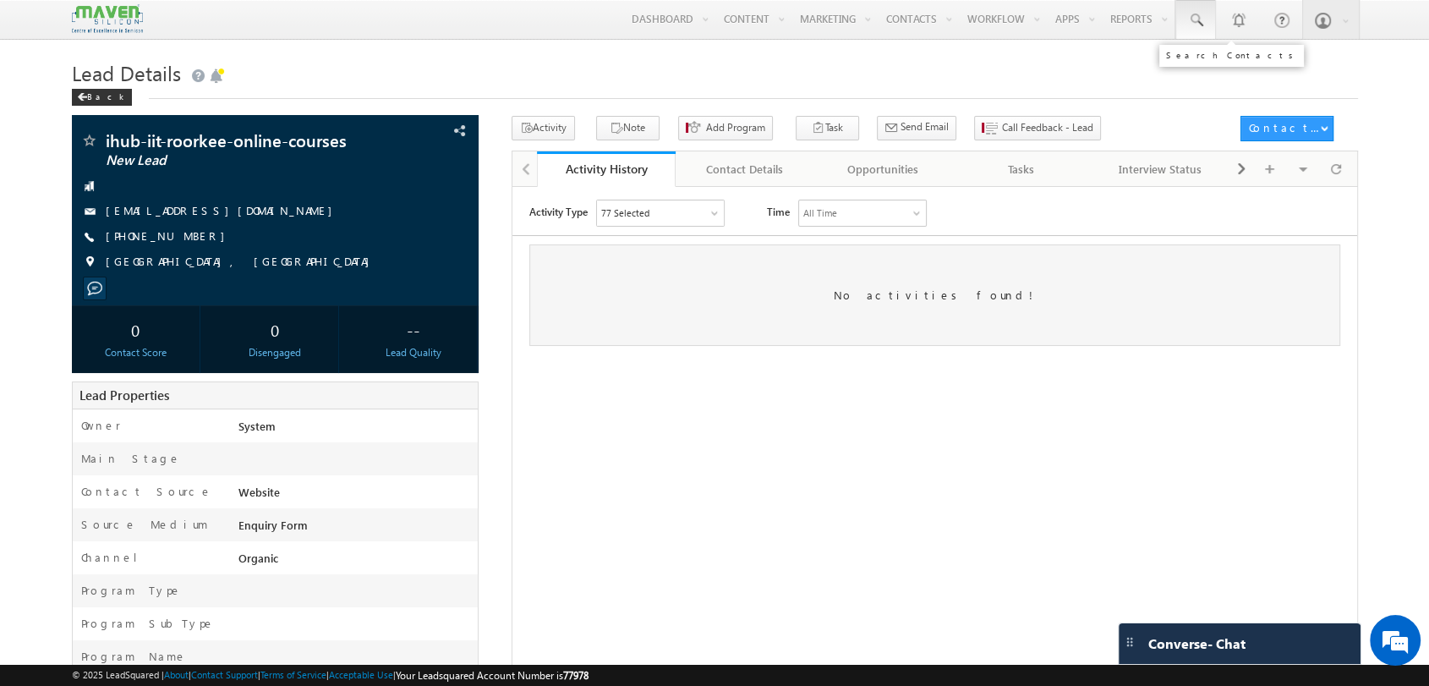
click at [1208, 17] on link at bounding box center [1195, 19] width 41 height 39
click at [1203, 63] on input "text" at bounding box center [1298, 66] width 229 height 20
paste input "9911112299"
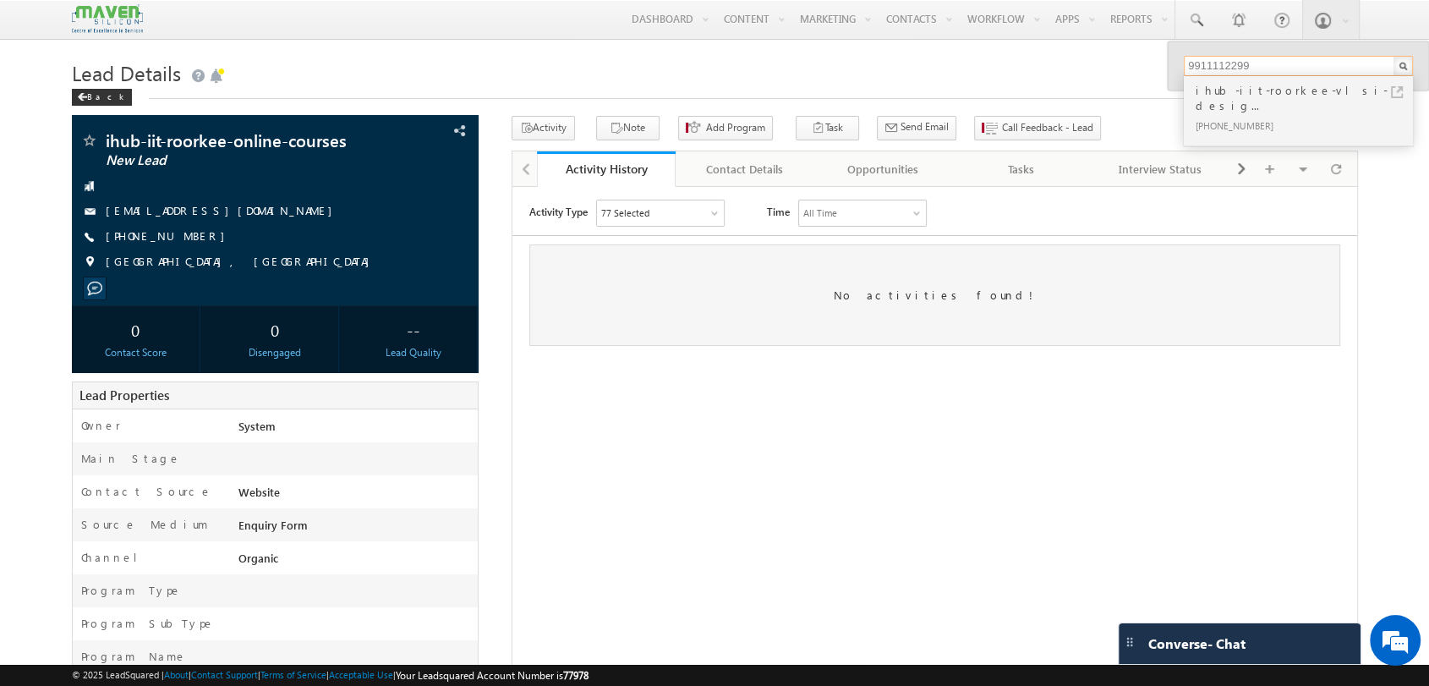
type input "9911112299"
click at [1268, 96] on div "ihub-iit-roorkee-vlsi-desig..." at bounding box center [1305, 98] width 227 height 34
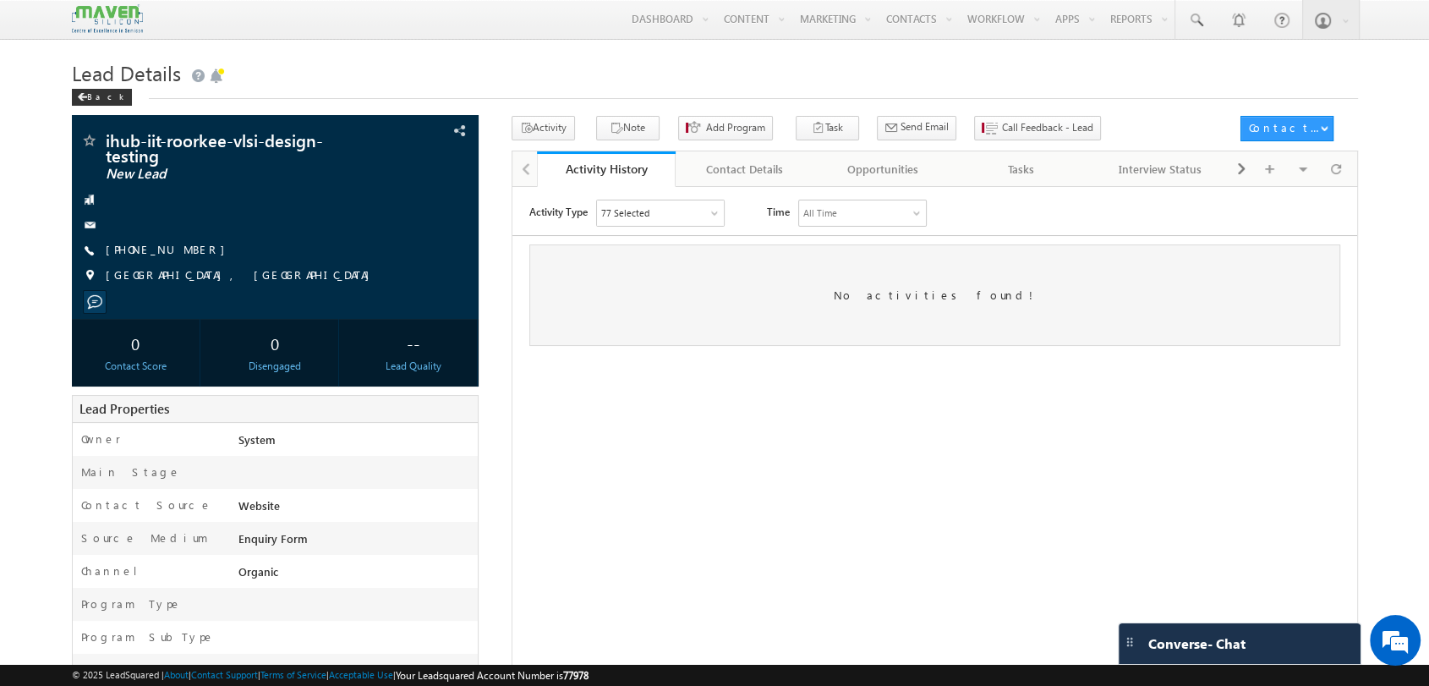
click at [958, 300] on div "No activities found!" at bounding box center [934, 294] width 811 height 101
drag, startPoint x: 888, startPoint y: 306, endPoint x: 1138, endPoint y: 293, distance: 250.7
click at [1138, 293] on div "No activities found!" at bounding box center [934, 294] width 811 height 101
click at [772, 154] on link "Contact Details" at bounding box center [745, 169] width 139 height 36
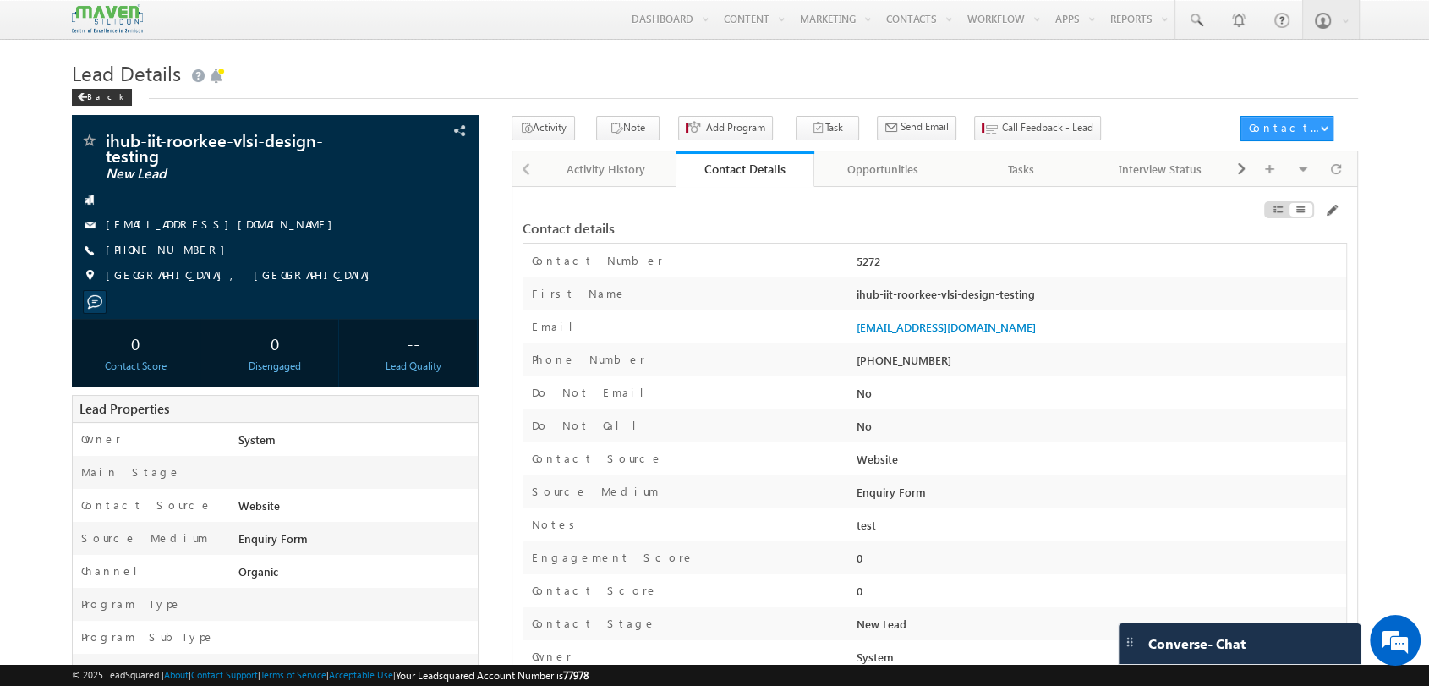
drag, startPoint x: 880, startPoint y: 363, endPoint x: 962, endPoint y: 365, distance: 81.2
click at [962, 365] on div "[PHONE_NUMBER]" at bounding box center [1099, 364] width 494 height 24
click at [586, 179] on div "Activity History" at bounding box center [606, 169] width 110 height 20
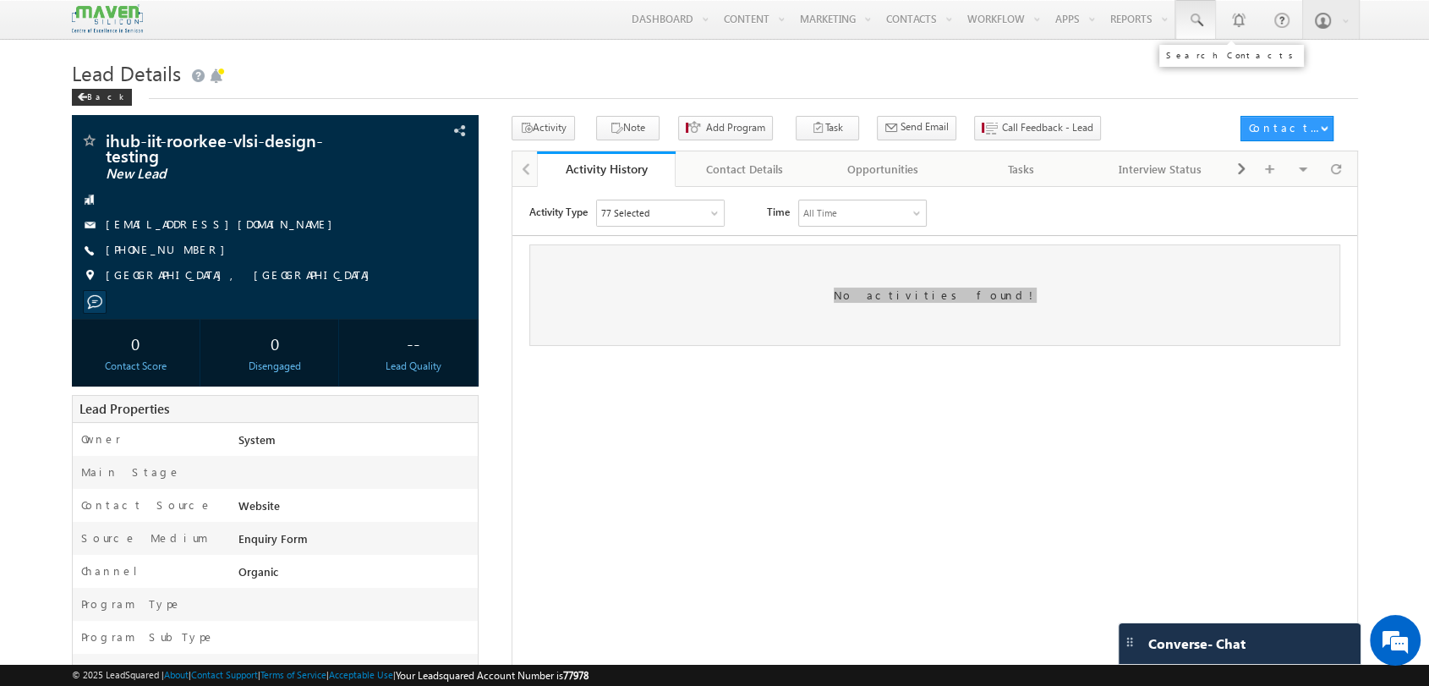
click at [1208, 23] on link at bounding box center [1195, 19] width 41 height 39
click at [1209, 65] on input "text" at bounding box center [1298, 66] width 229 height 20
paste input "9119999111"
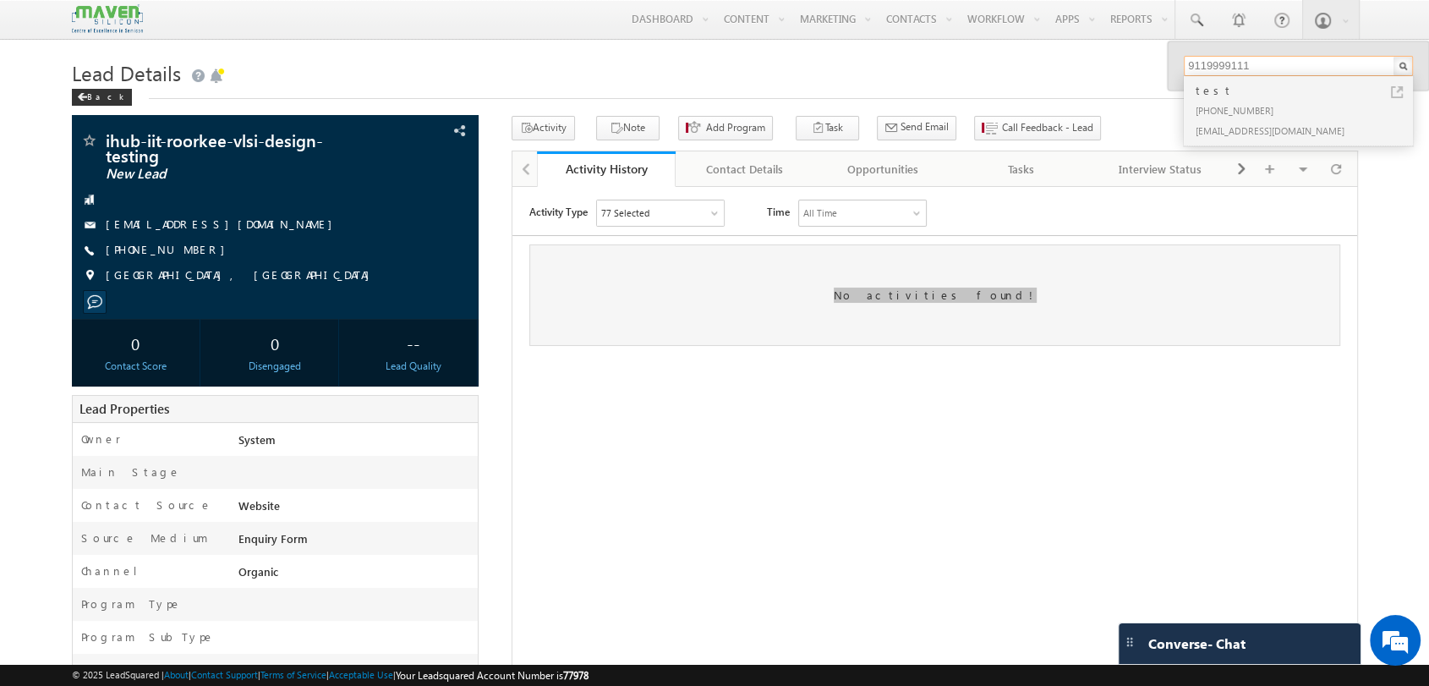
type input "9119999111"
click at [1272, 96] on div "test" at bounding box center [1305, 90] width 227 height 19
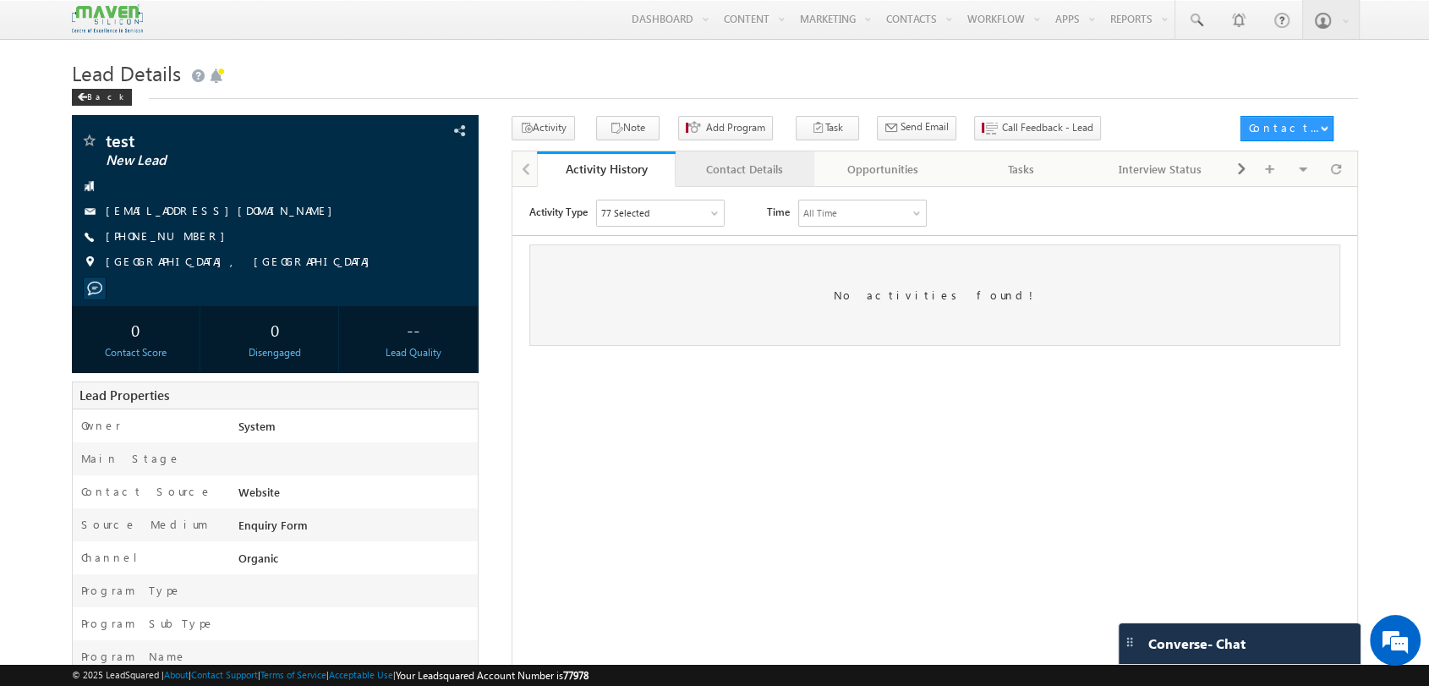
click at [755, 172] on div "Contact Details" at bounding box center [744, 169] width 110 height 20
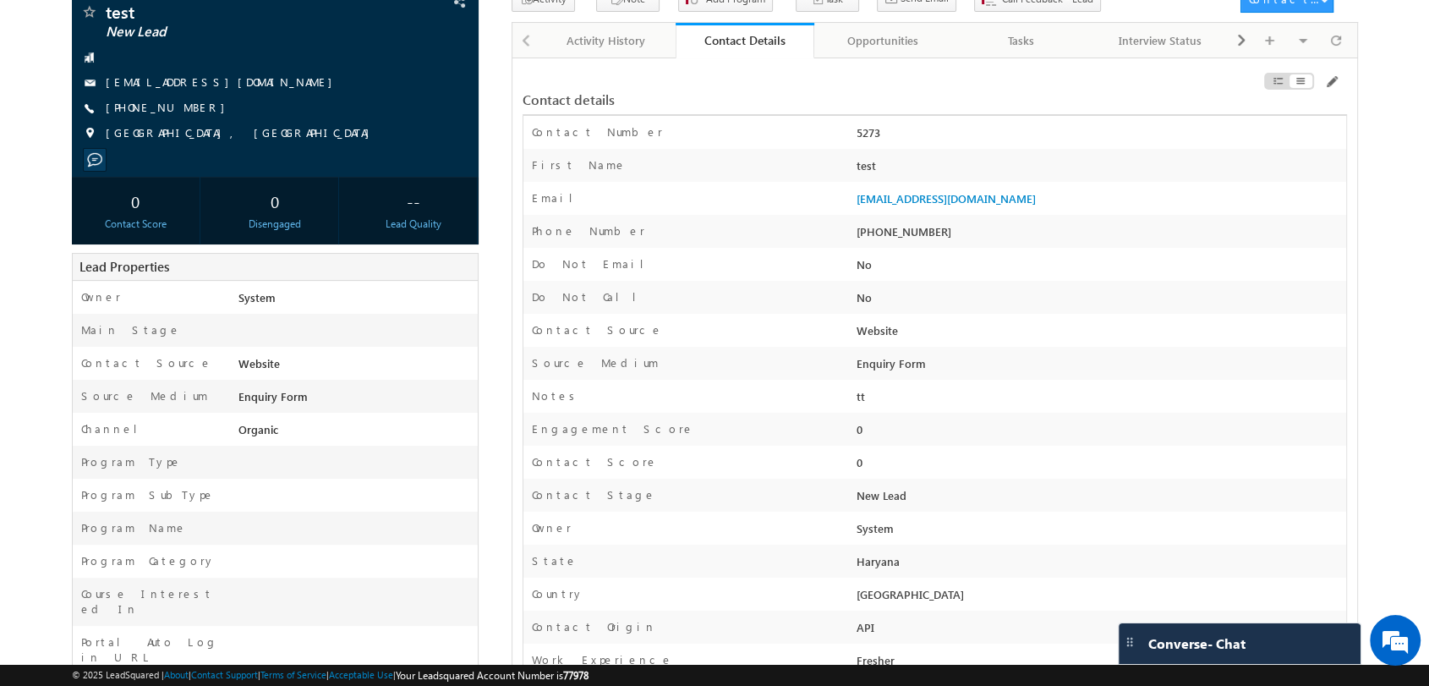
scroll to position [94, 0]
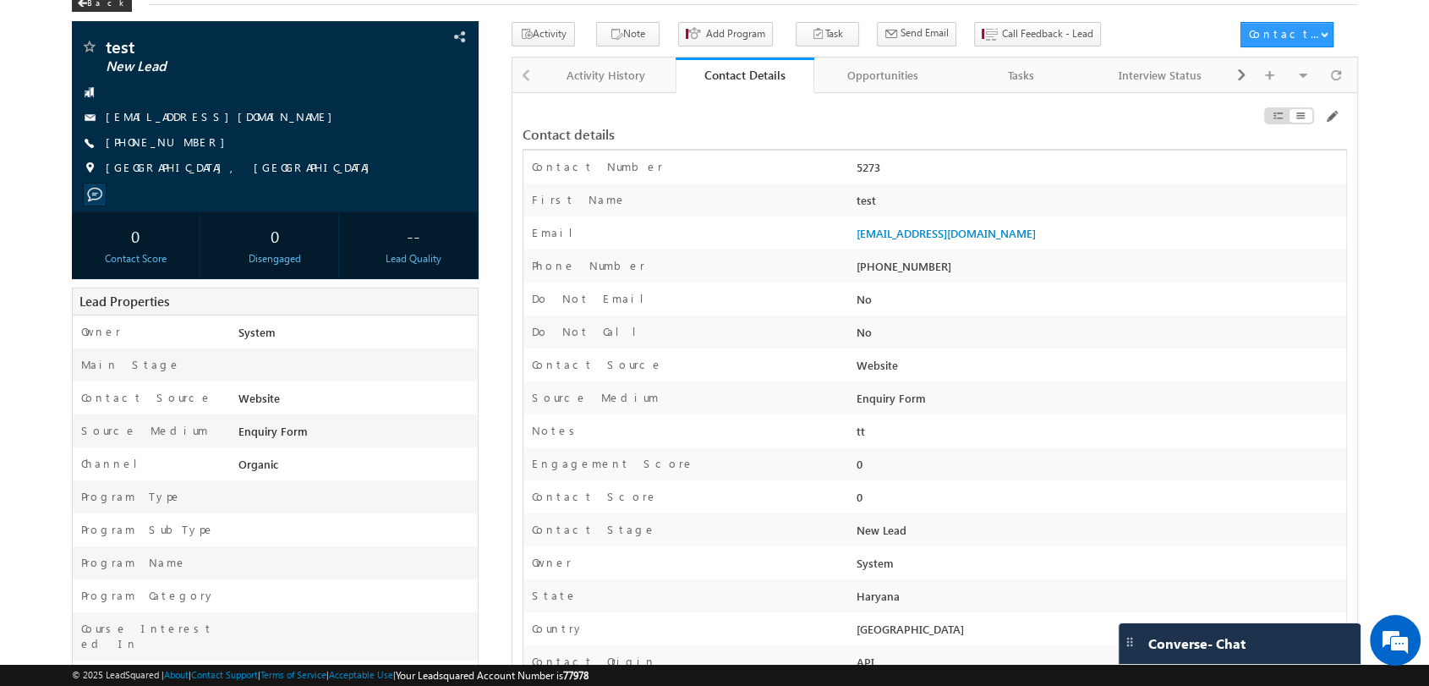
drag, startPoint x: 526, startPoint y: 374, endPoint x: 997, endPoint y: 365, distance: 471.1
click at [997, 365] on div "Contact Source Website" at bounding box center [934, 364] width 823 height 33
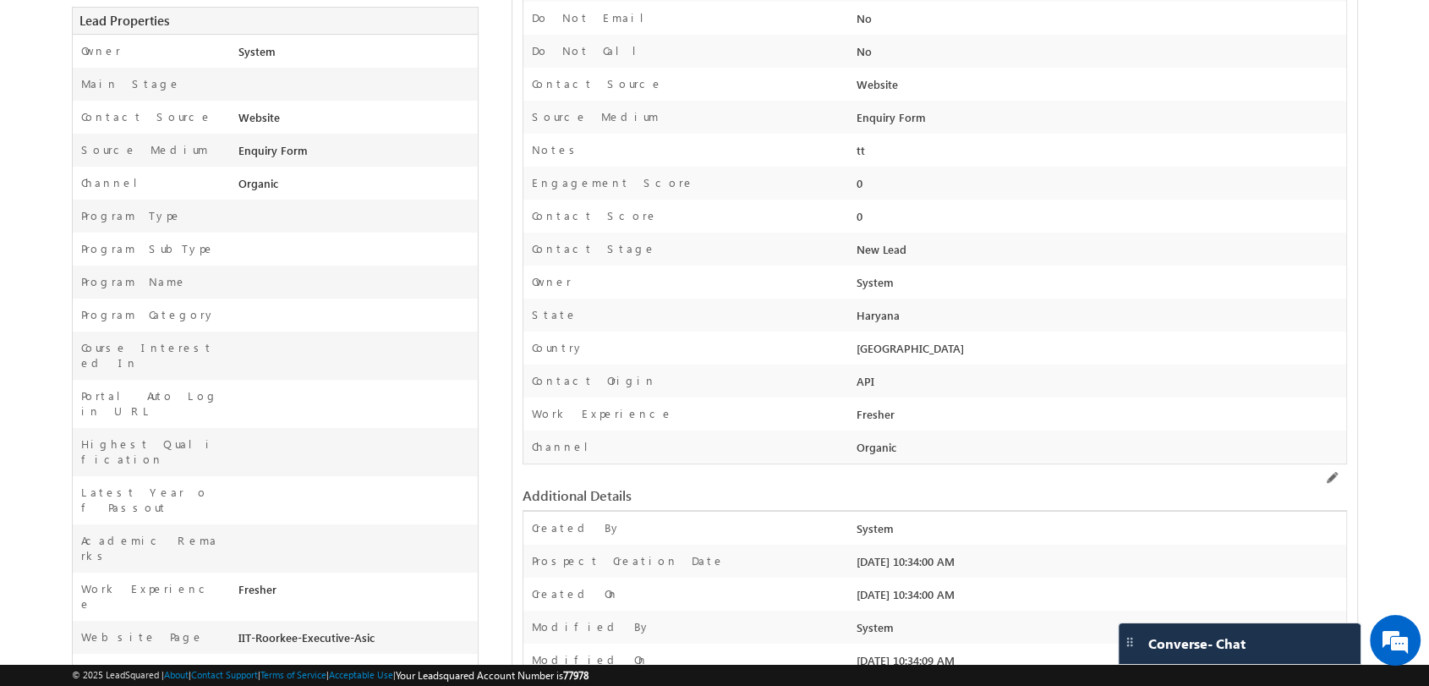
scroll to position [375, 0]
drag, startPoint x: 840, startPoint y: 143, endPoint x: 962, endPoint y: 457, distance: 337.3
click at [962, 457] on div "Contact Number 5273 First Name test Last Name Email developer@maven-silicon.com…" at bounding box center [935, 165] width 825 height 595
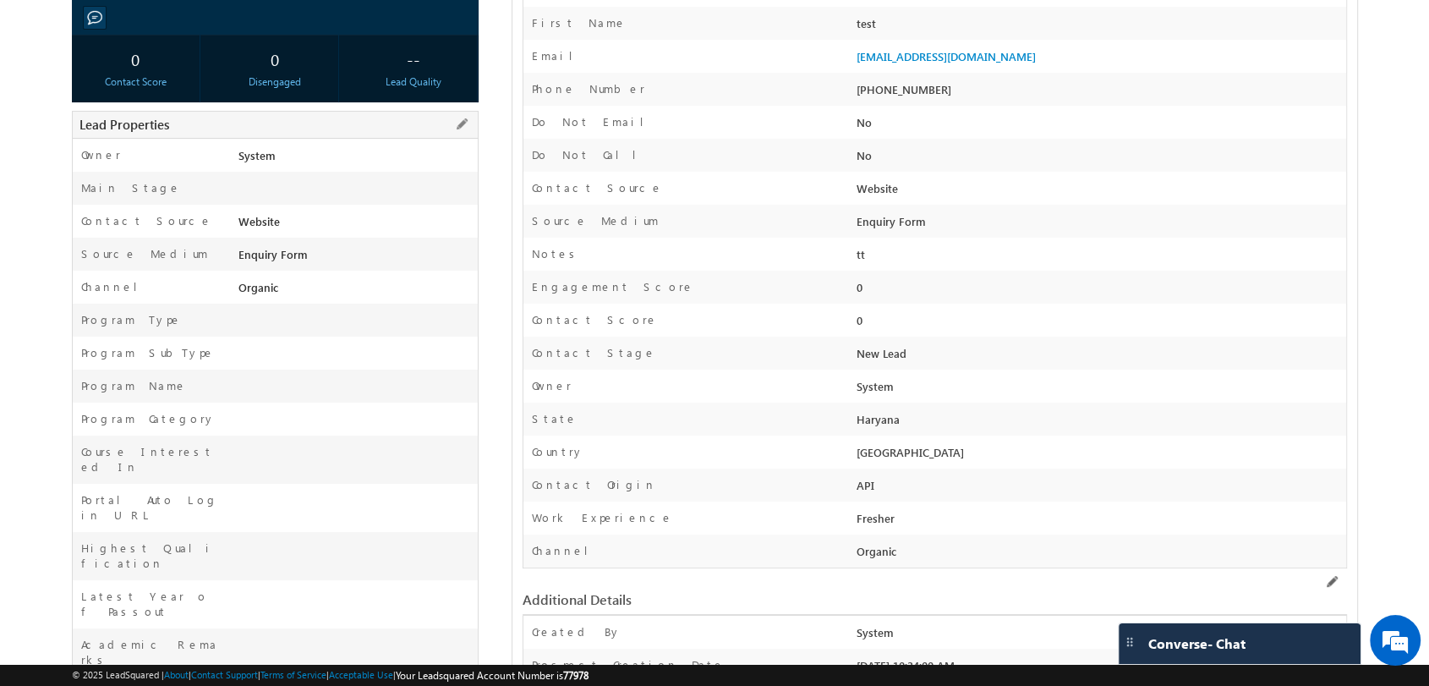
scroll to position [436, 0]
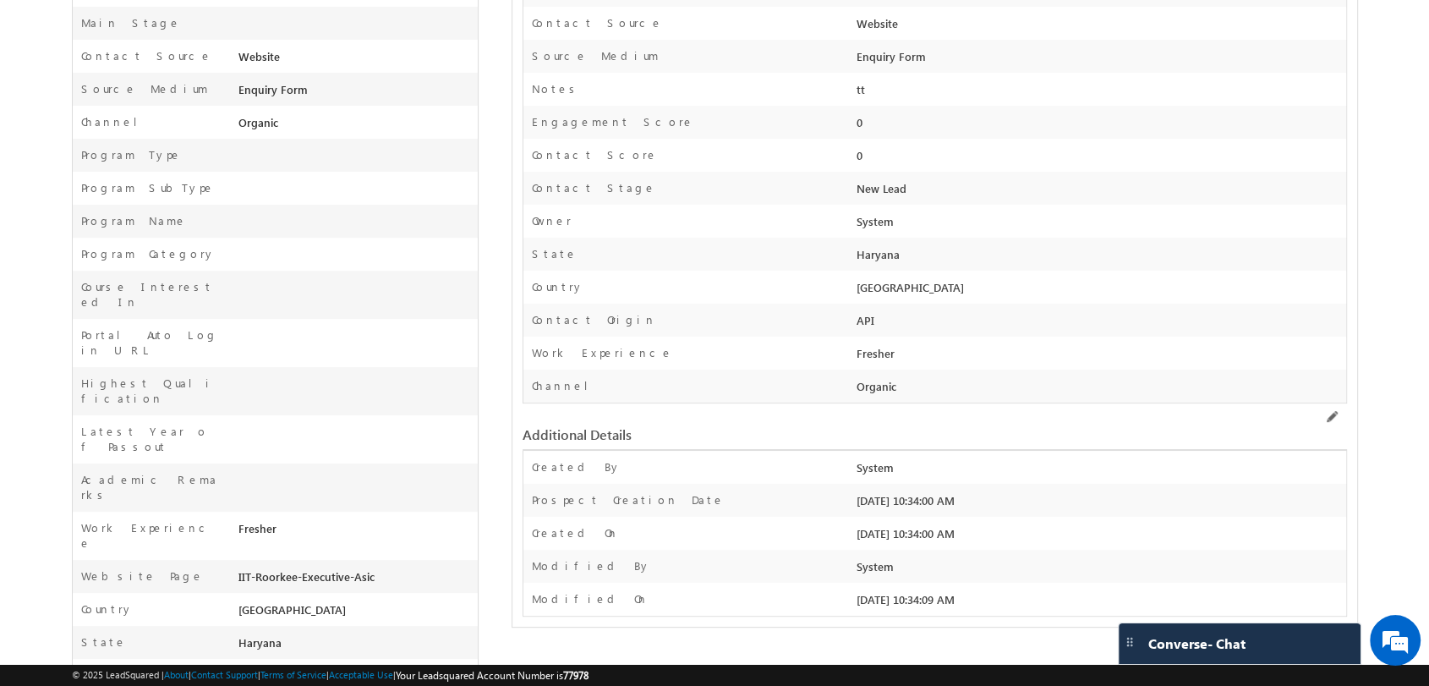
drag, startPoint x: 235, startPoint y: 485, endPoint x: 417, endPoint y: 486, distance: 181.8
click at [417, 560] on div "Website Page IIT-Roorkee-Executive-Asic" at bounding box center [275, 576] width 405 height 33
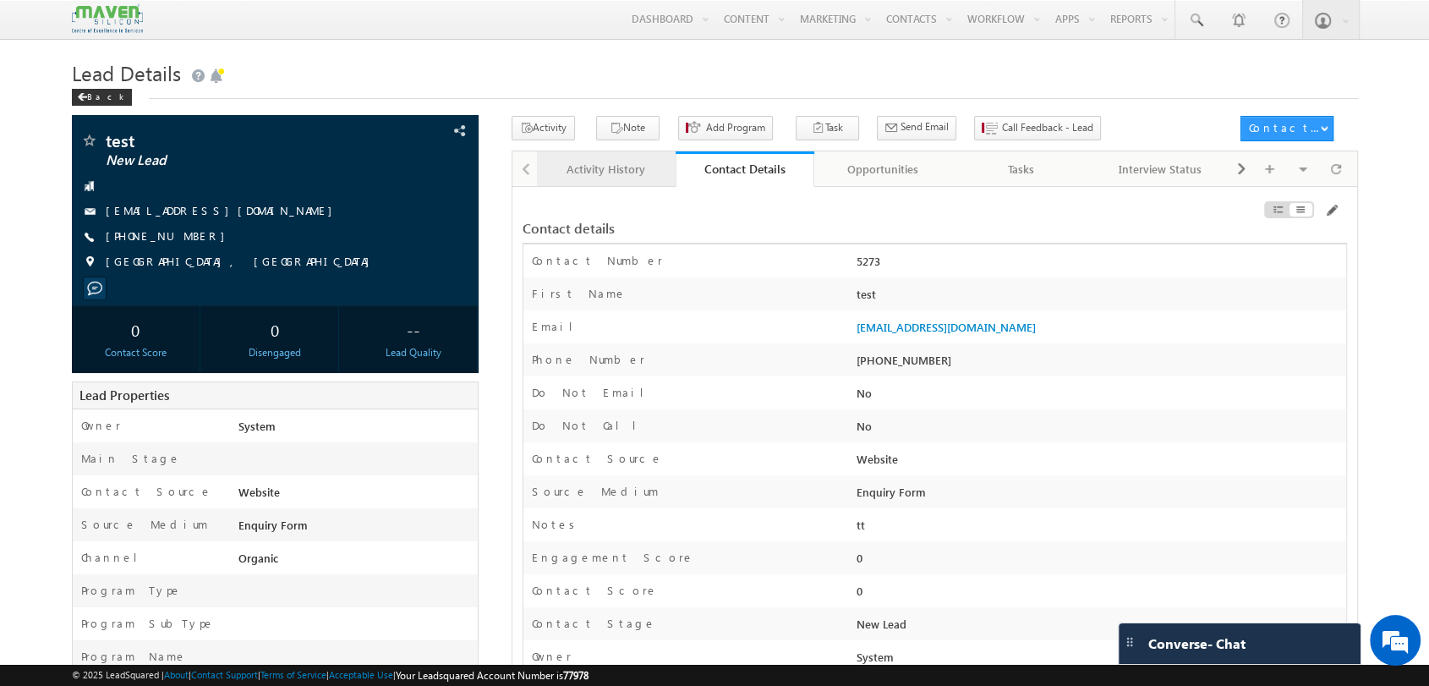
click at [622, 174] on div "Activity History" at bounding box center [606, 169] width 110 height 20
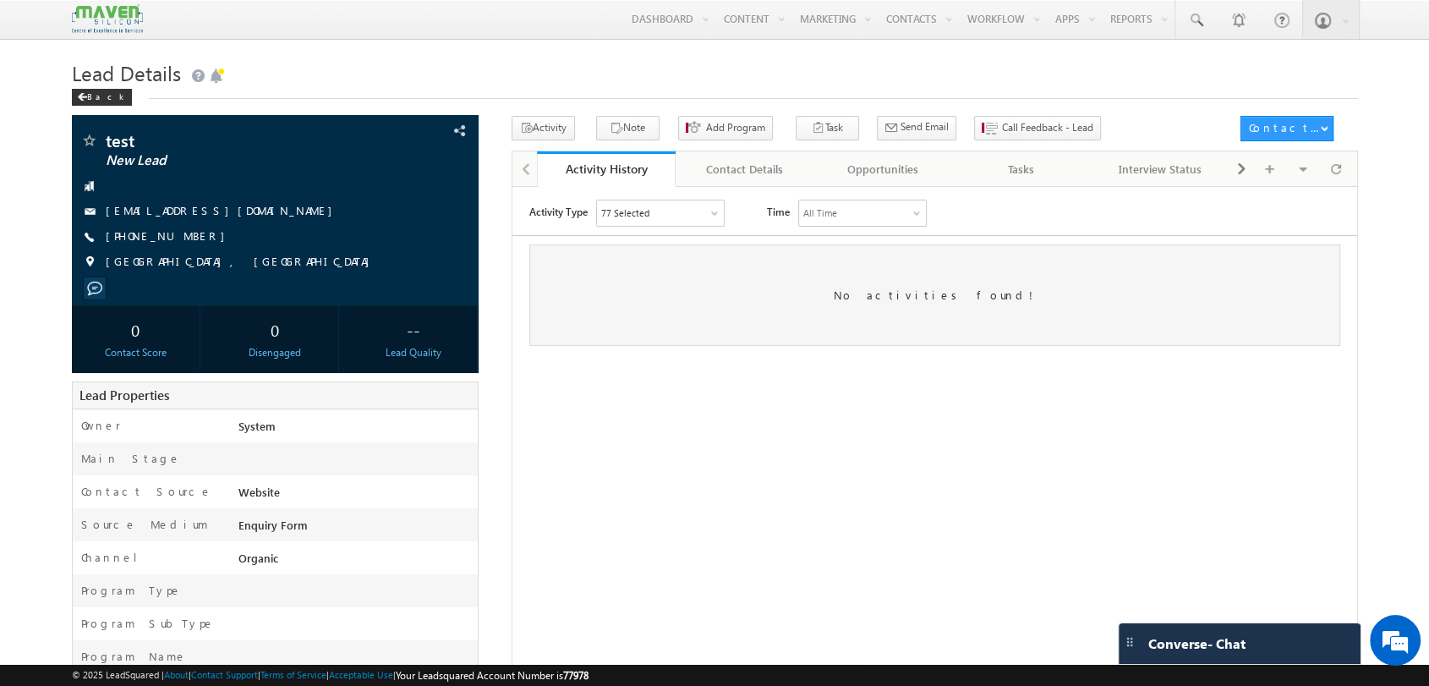
click at [940, 282] on div "No activities found!" at bounding box center [934, 294] width 811 height 101
click at [613, 212] on div "77 Selected" at bounding box center [624, 212] width 48 height 15
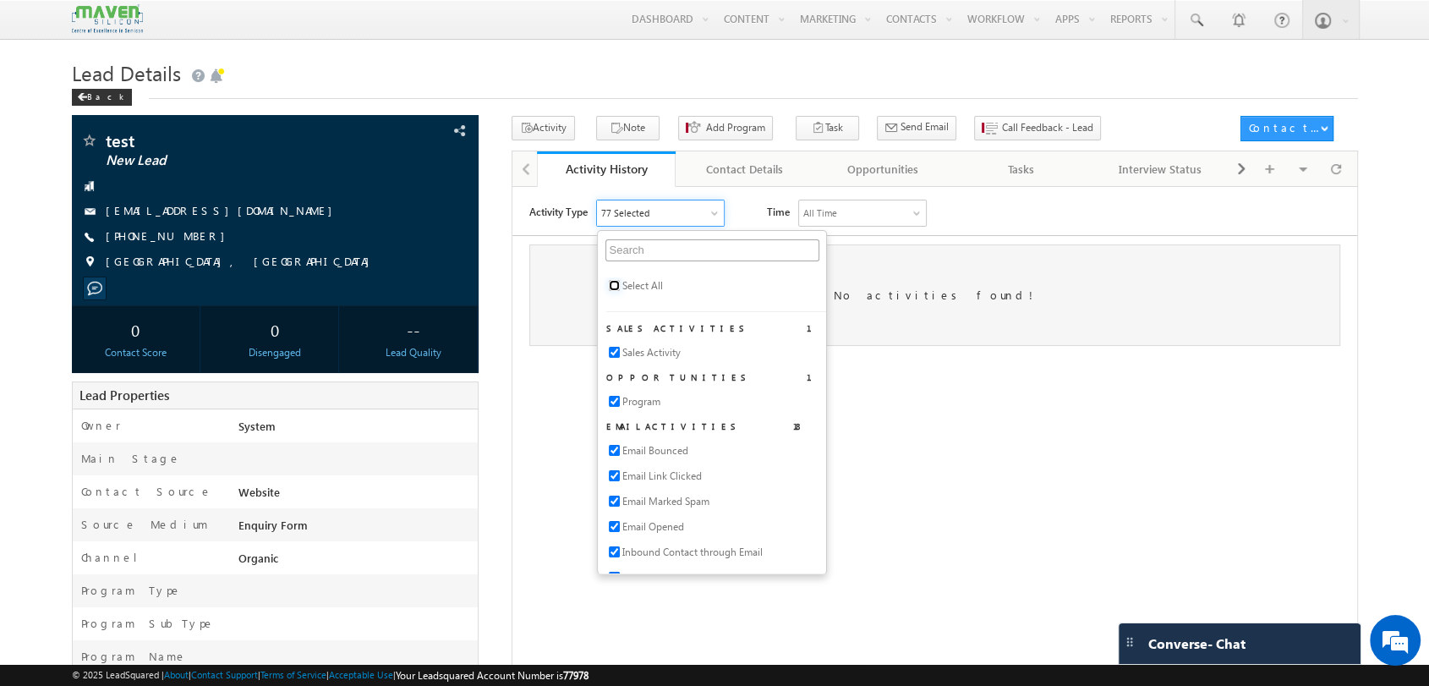
click at [613, 287] on input "checkbox" at bounding box center [613, 284] width 11 height 11
checkbox input "true"
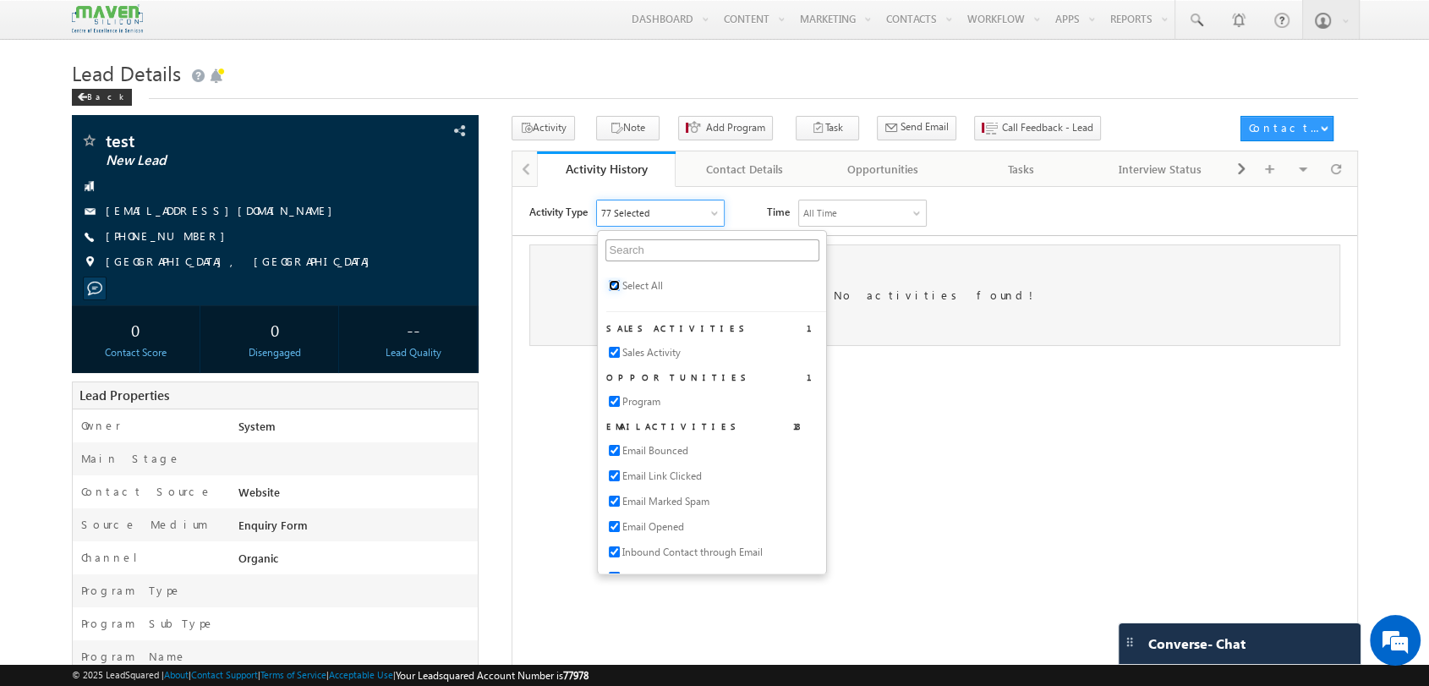
checkbox input "true"
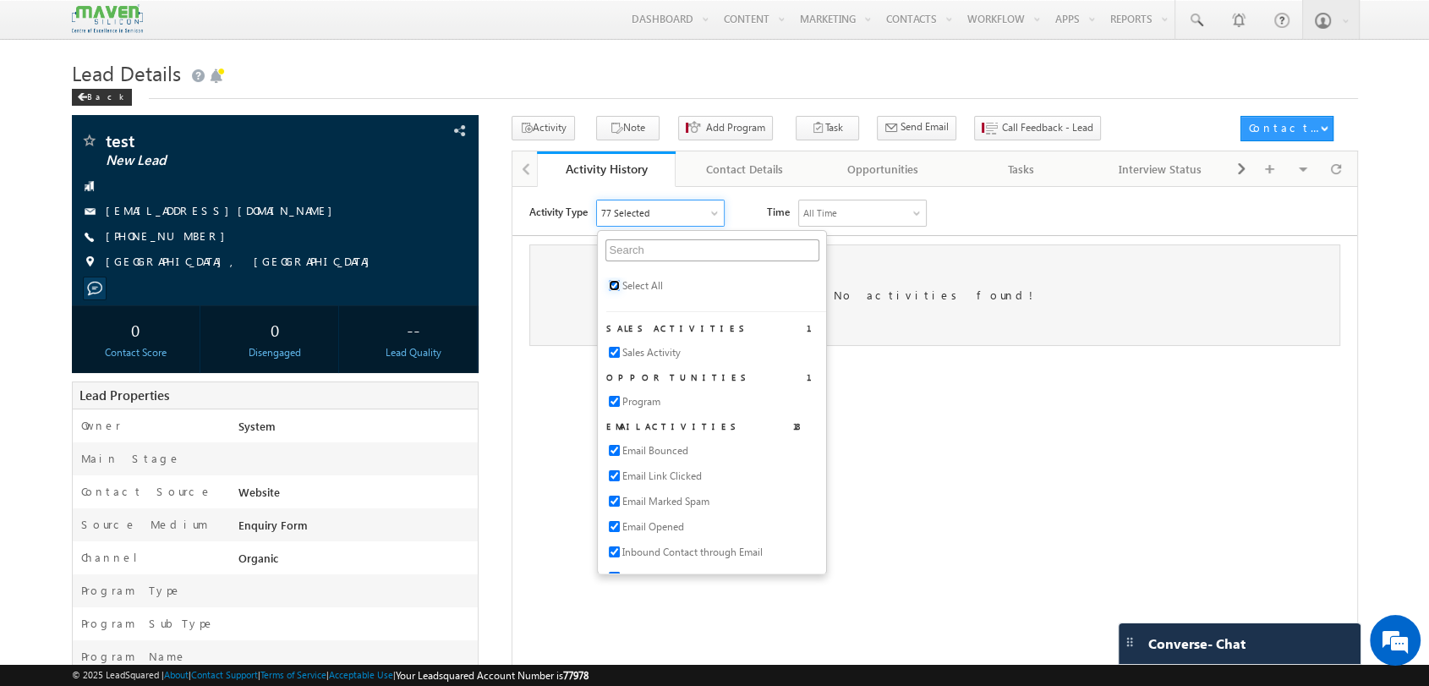
checkbox input "true"
click at [940, 396] on div "Activity Type All Selected Select All Sales Activities 1 Sales Activity Opportu…" at bounding box center [934, 410] width 845 height 423
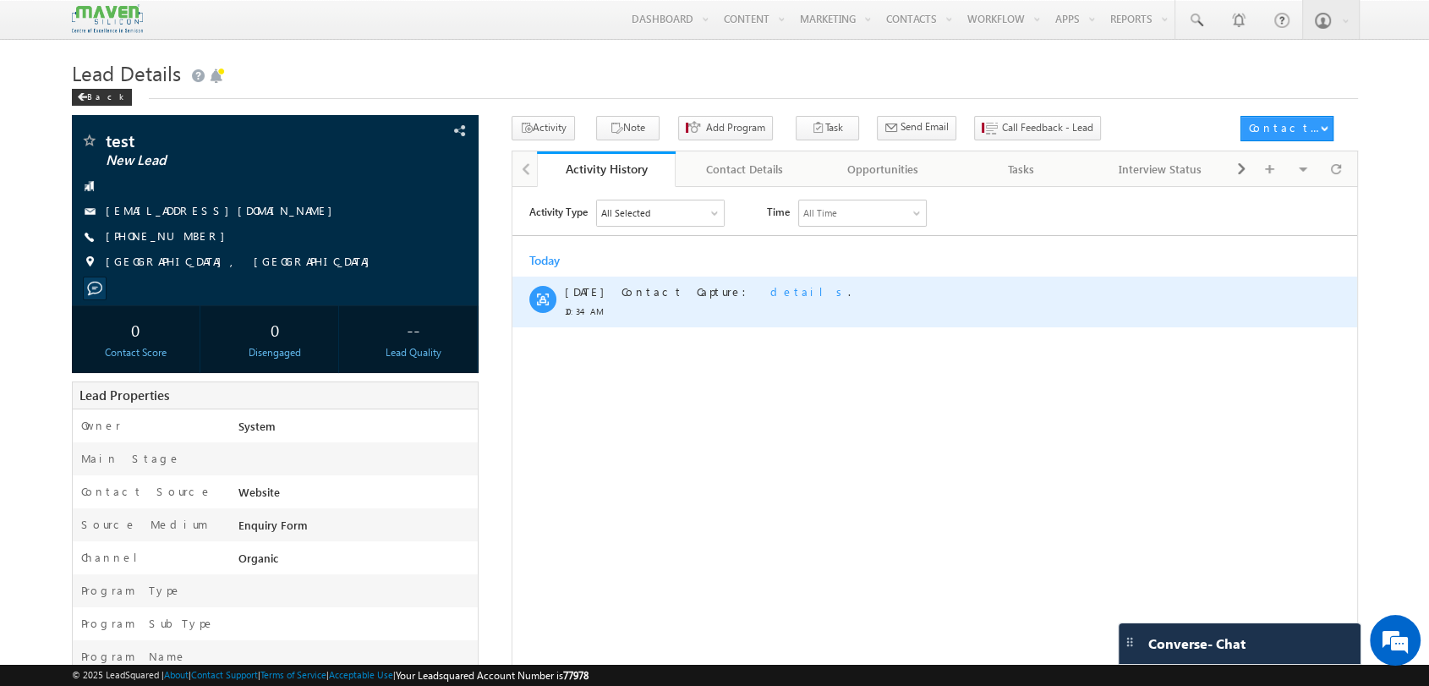
click at [770, 287] on span "details" at bounding box center [809, 290] width 78 height 14
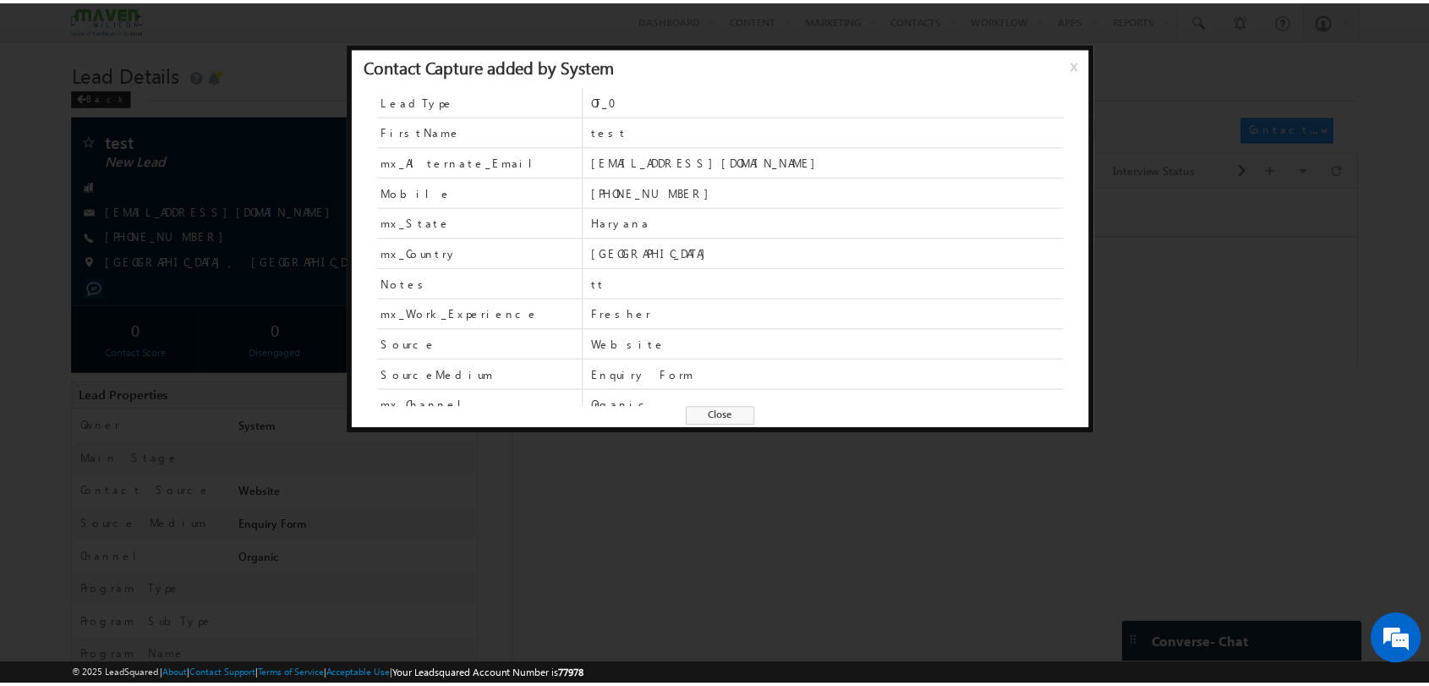
scroll to position [72, 0]
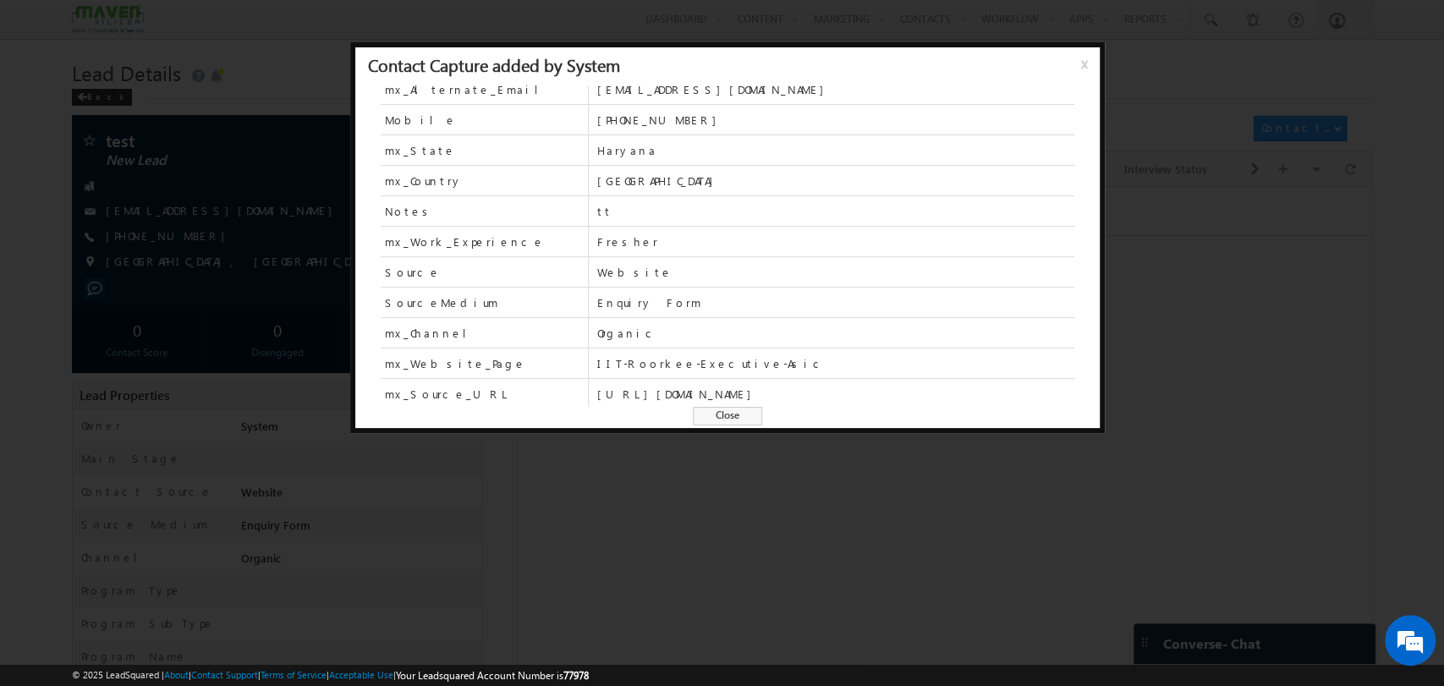
drag, startPoint x: 947, startPoint y: 385, endPoint x: 596, endPoint y: 403, distance: 351.4
click at [596, 403] on span "https://www.maven-silicon.com/ihub-iit-roorkee-asic-verification/" at bounding box center [834, 394] width 477 height 30
click at [629, 487] on div at bounding box center [722, 343] width 1444 height 686
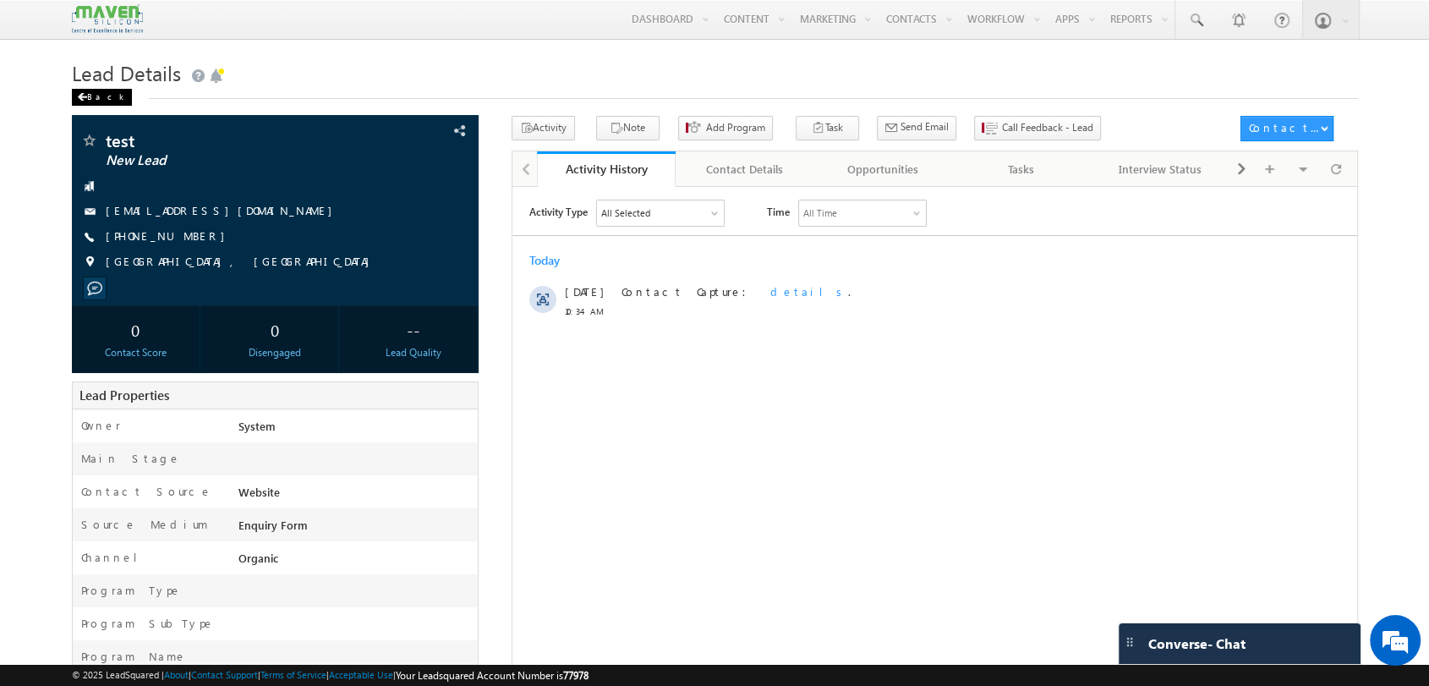
click at [98, 99] on div "Back" at bounding box center [102, 97] width 60 height 17
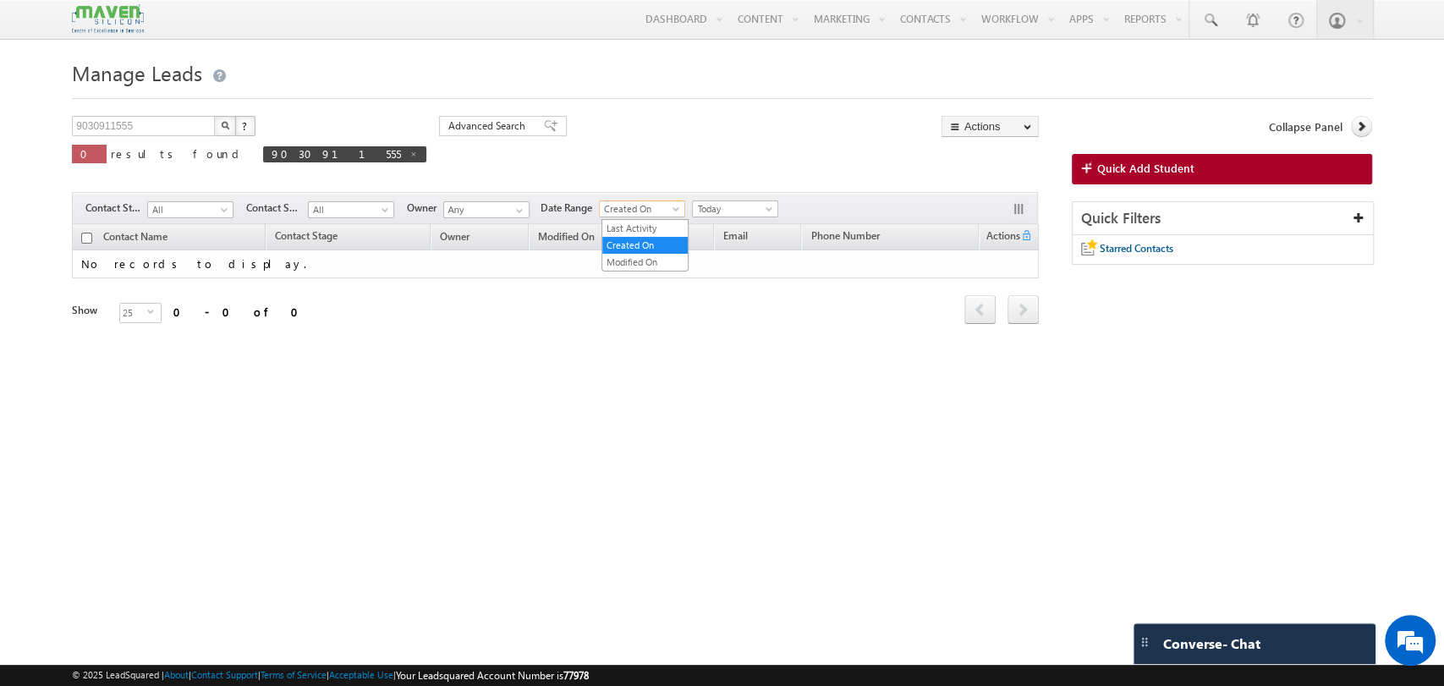
click at [631, 211] on span "Created On" at bounding box center [640, 208] width 80 height 15
click at [486, 211] on input "Any" at bounding box center [486, 209] width 86 height 17
click at [319, 211] on span "All" at bounding box center [349, 209] width 80 height 15
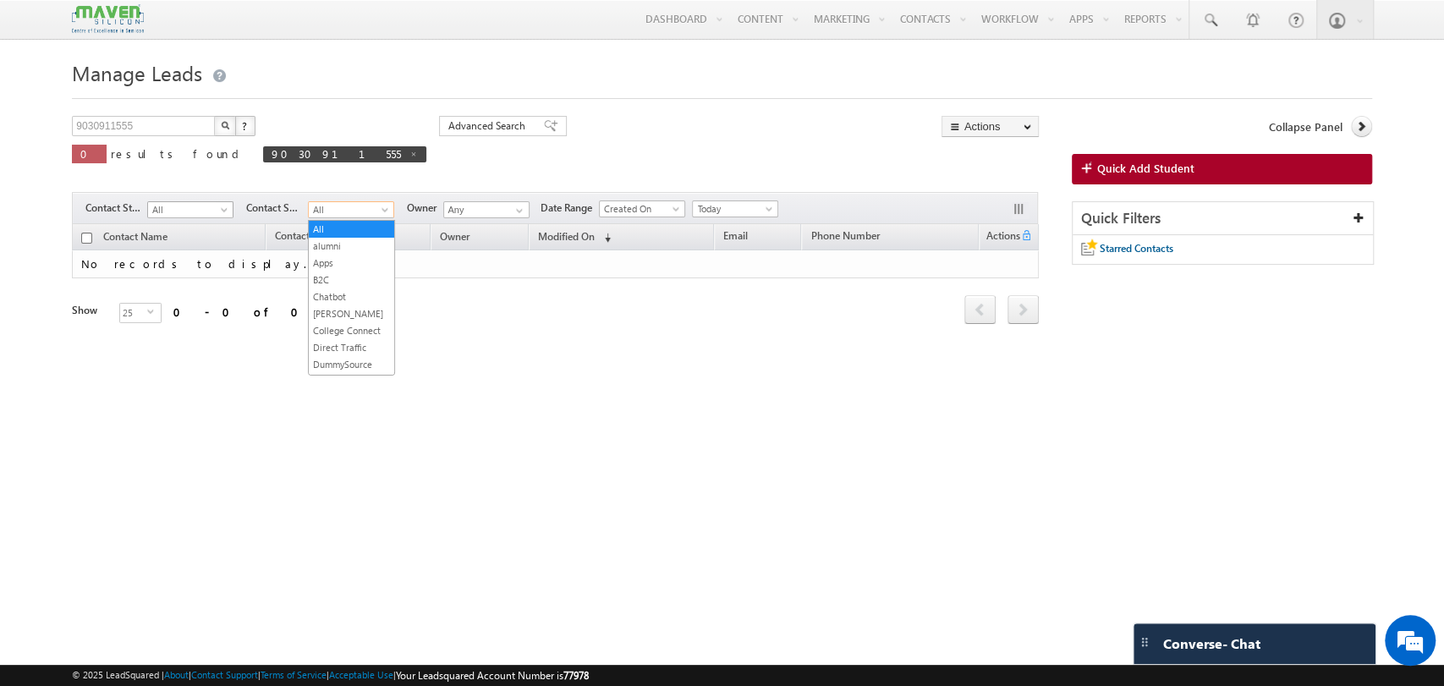
click at [169, 216] on span "All" at bounding box center [188, 209] width 80 height 15
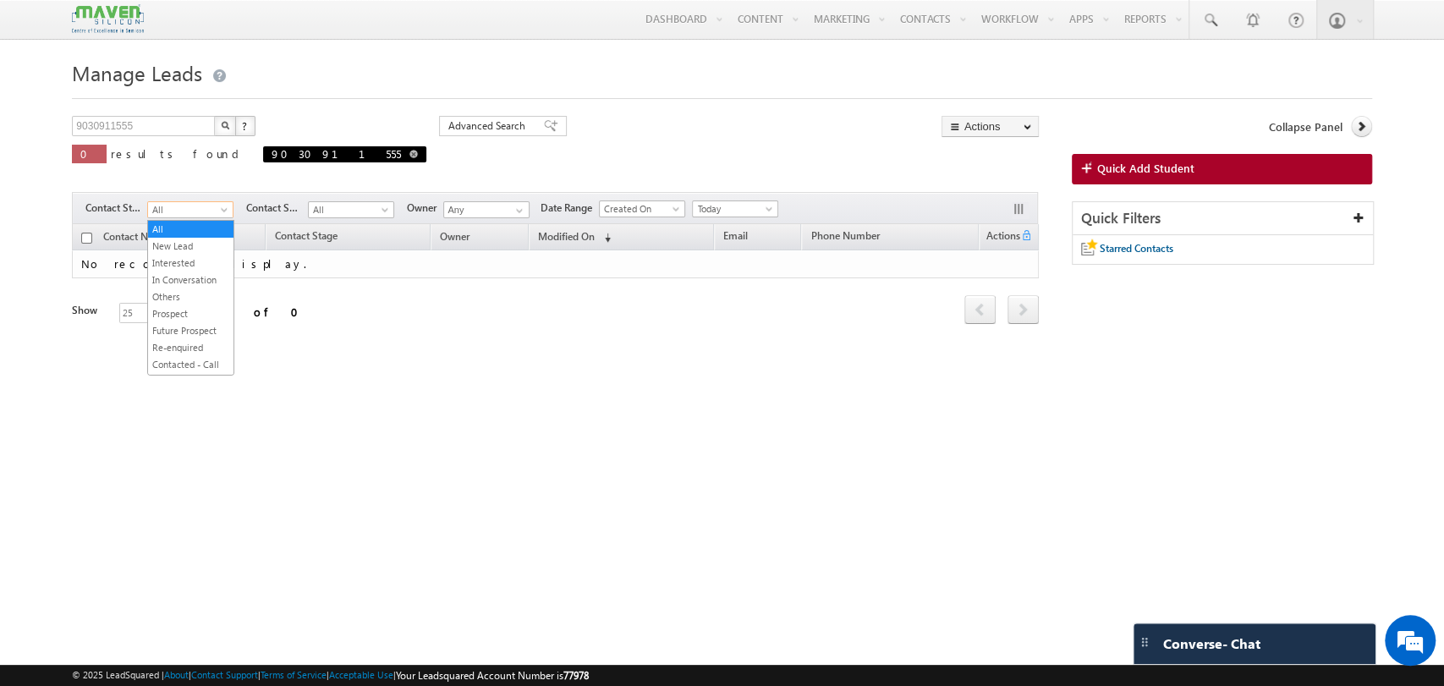
click at [409, 157] on span at bounding box center [413, 154] width 8 height 8
type input "Search Contacts"
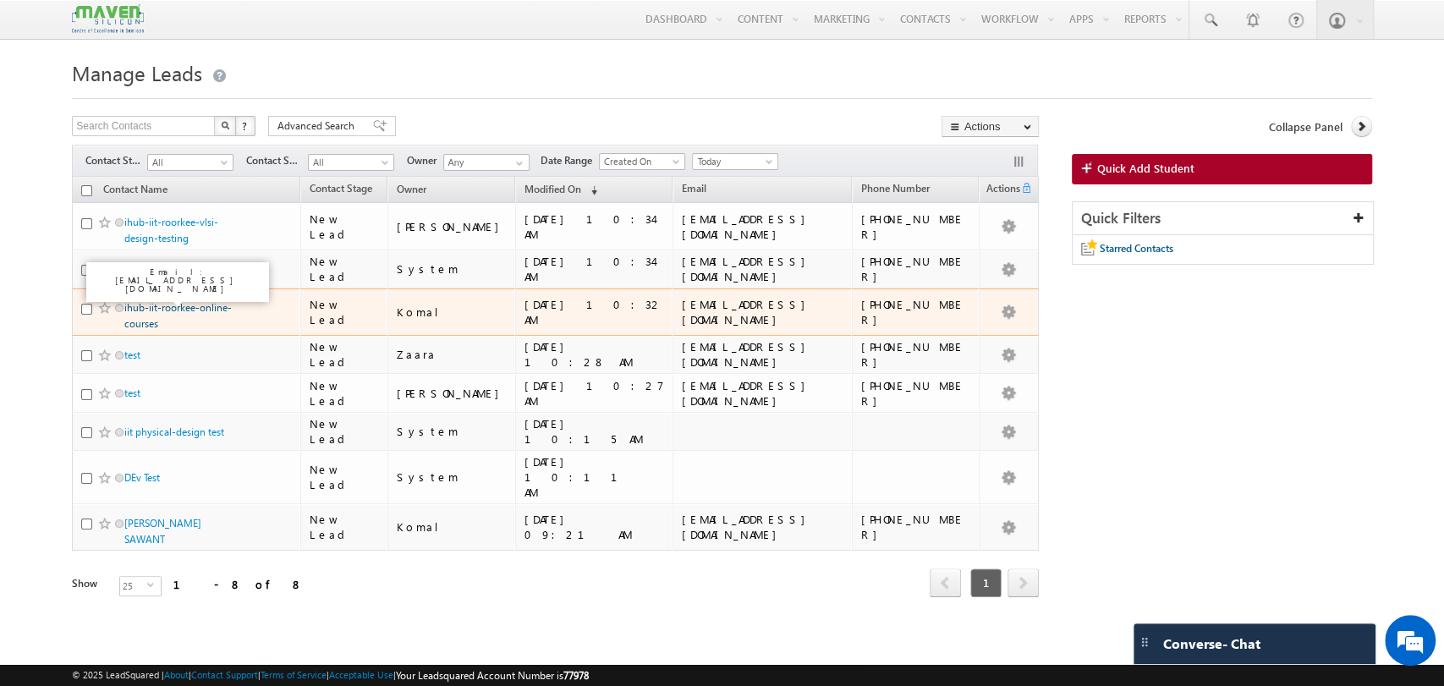
click at [149, 325] on link "ihub-iit-roorkee-online-courses" at bounding box center [177, 315] width 107 height 29
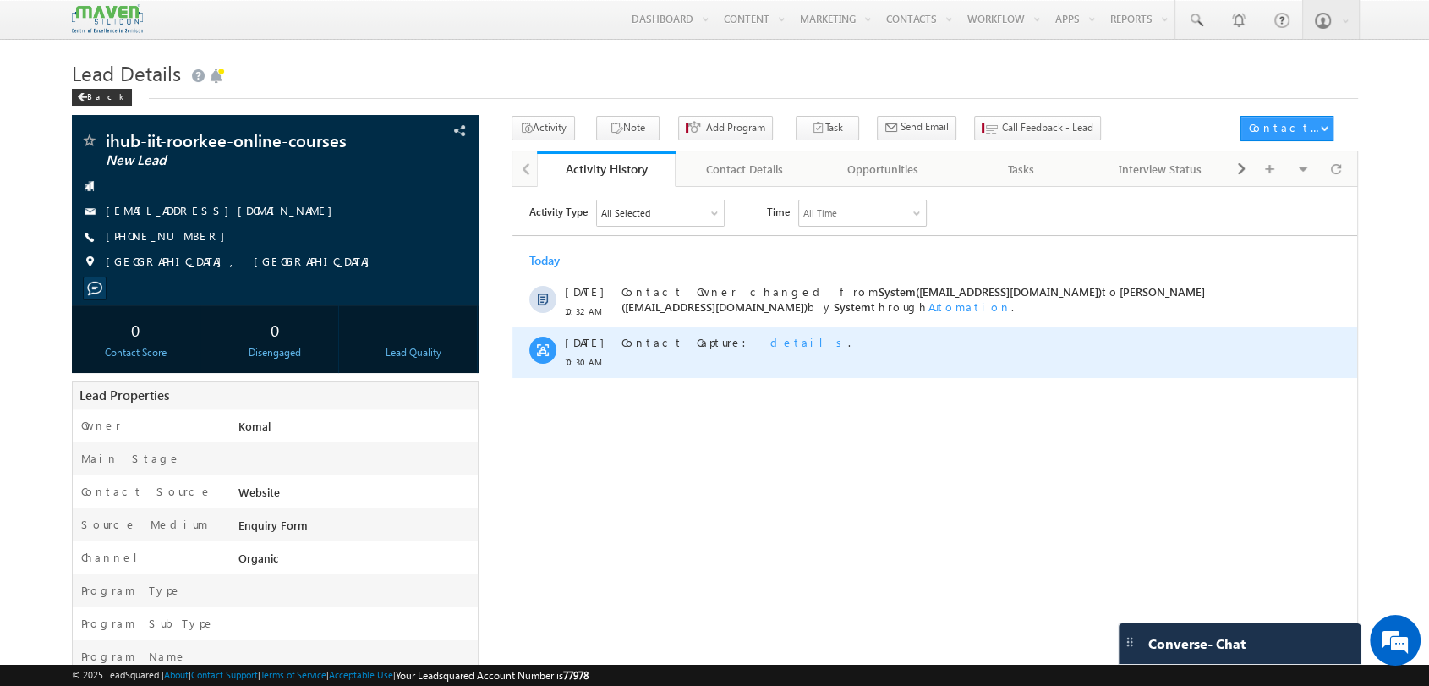
click at [770, 334] on span "details" at bounding box center [809, 341] width 78 height 14
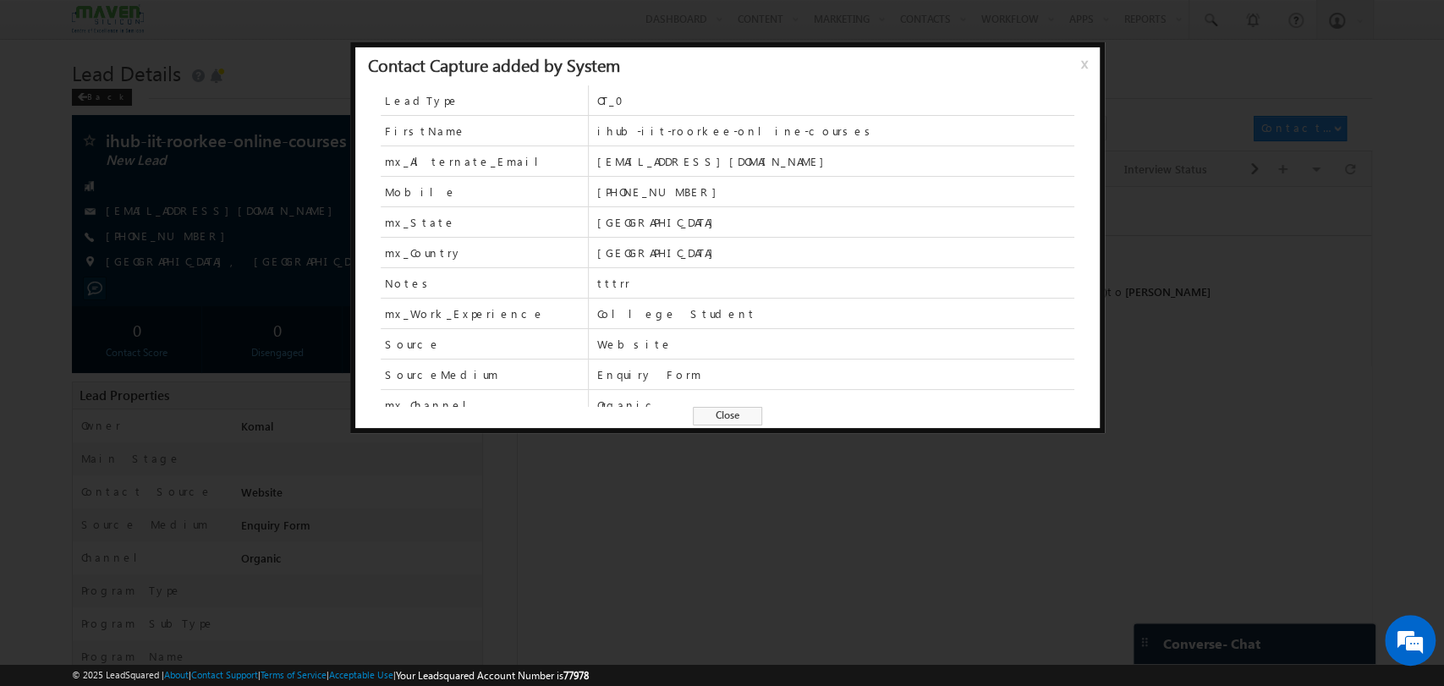
scroll to position [72, 0]
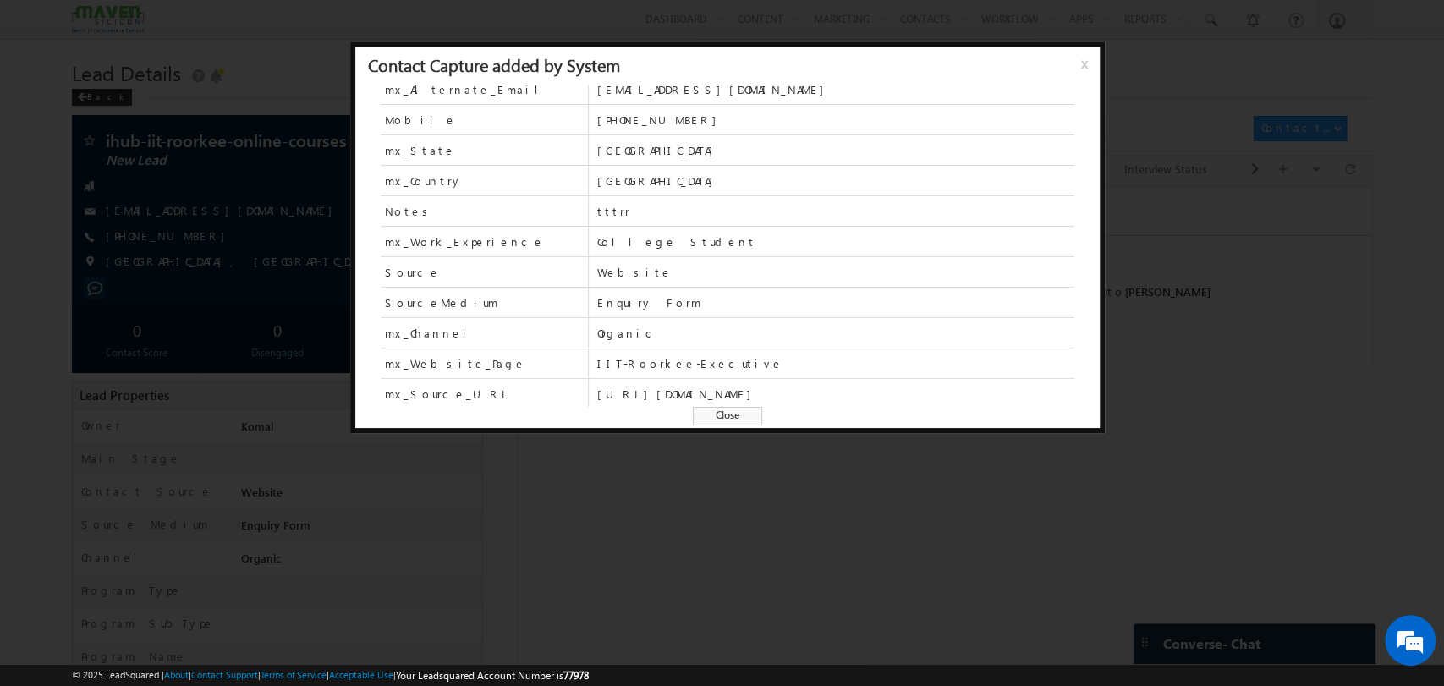
drag, startPoint x: 594, startPoint y: 394, endPoint x: 879, endPoint y: 386, distance: 284.2
click at [879, 386] on div "mx_Source_URL [URL][DOMAIN_NAME]" at bounding box center [727, 394] width 693 height 30
click at [932, 394] on span "[URL][DOMAIN_NAME]" at bounding box center [834, 393] width 477 height 15
drag, startPoint x: 900, startPoint y: 402, endPoint x: 592, endPoint y: 394, distance: 307.9
click at [592, 394] on div "mx_Source_URL [URL][DOMAIN_NAME]" at bounding box center [727, 394] width 693 height 30
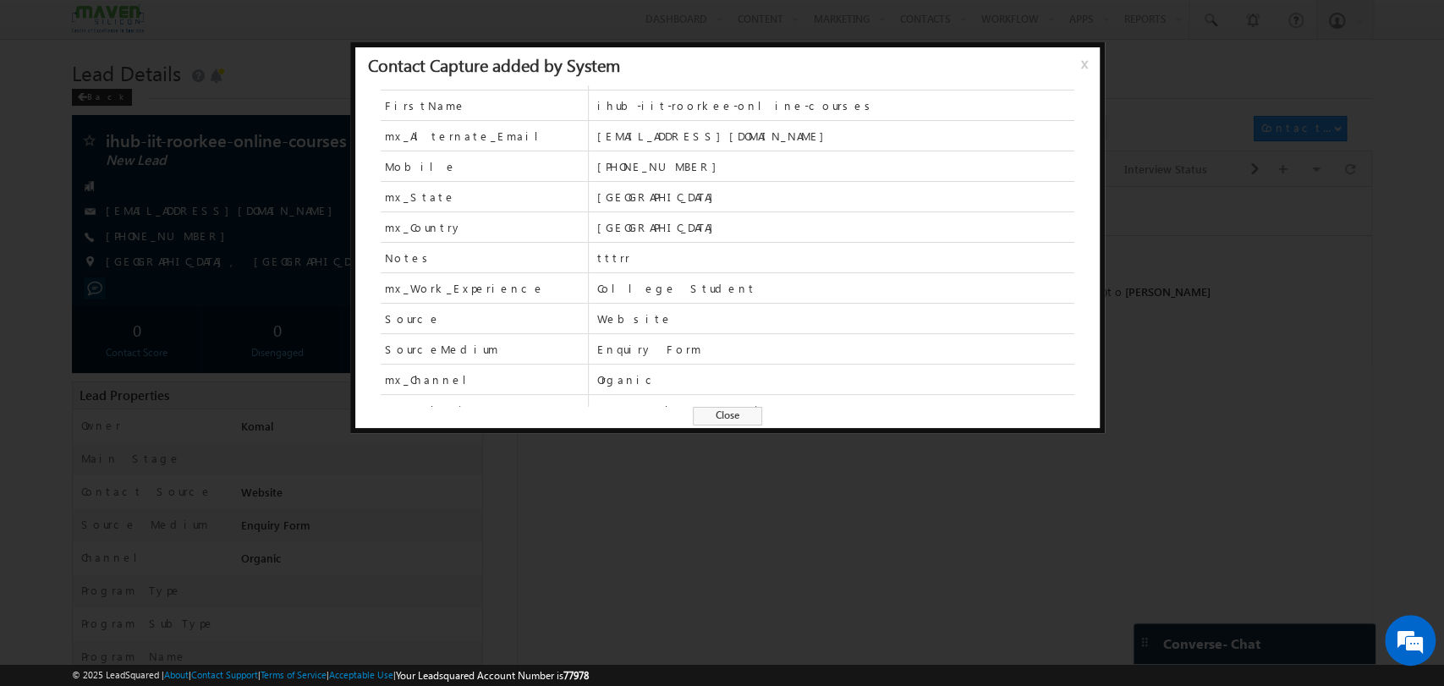
scroll to position [0, 0]
